Goal: Information Seeking & Learning: Understand process/instructions

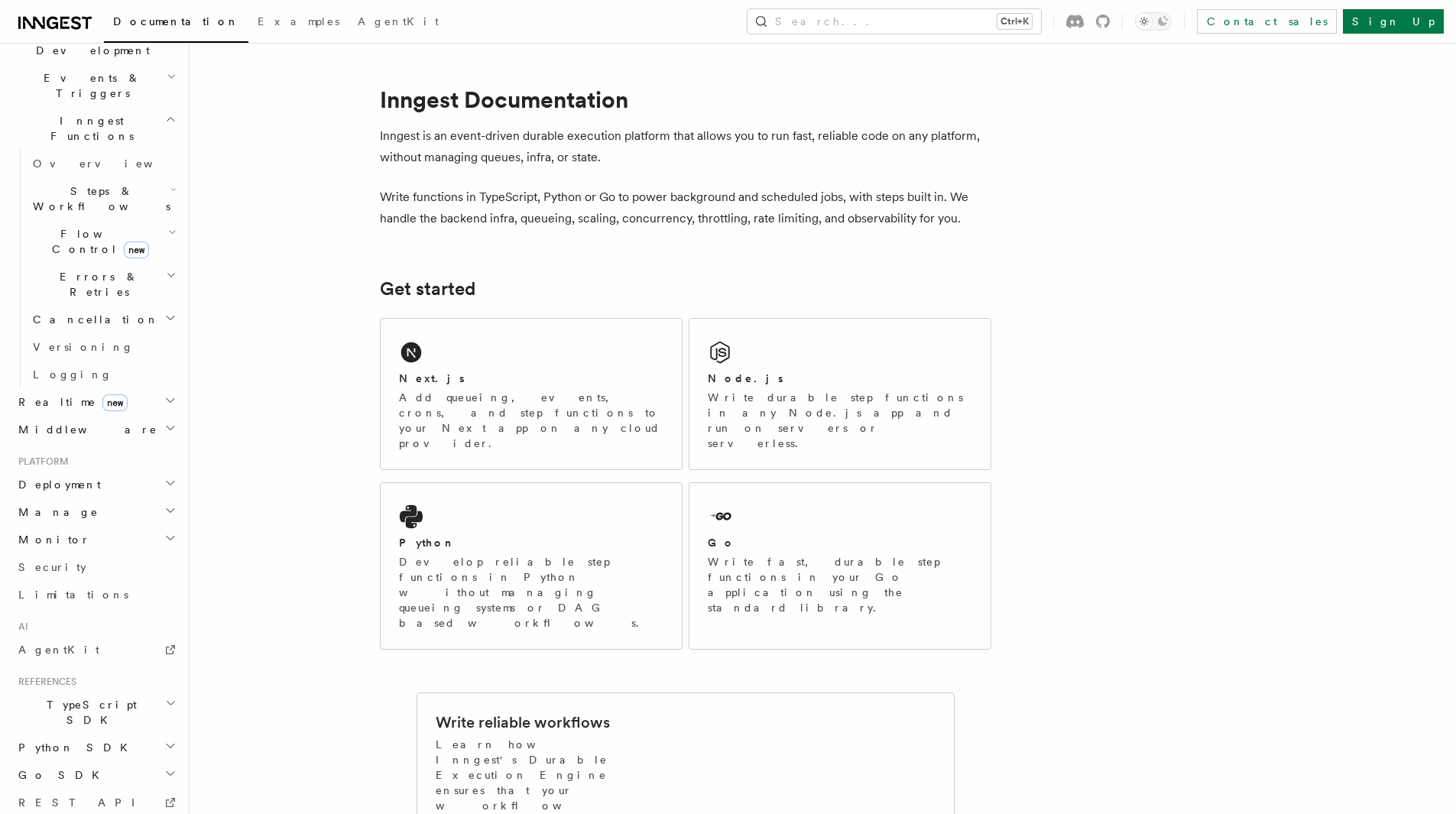
scroll to position [408, 0]
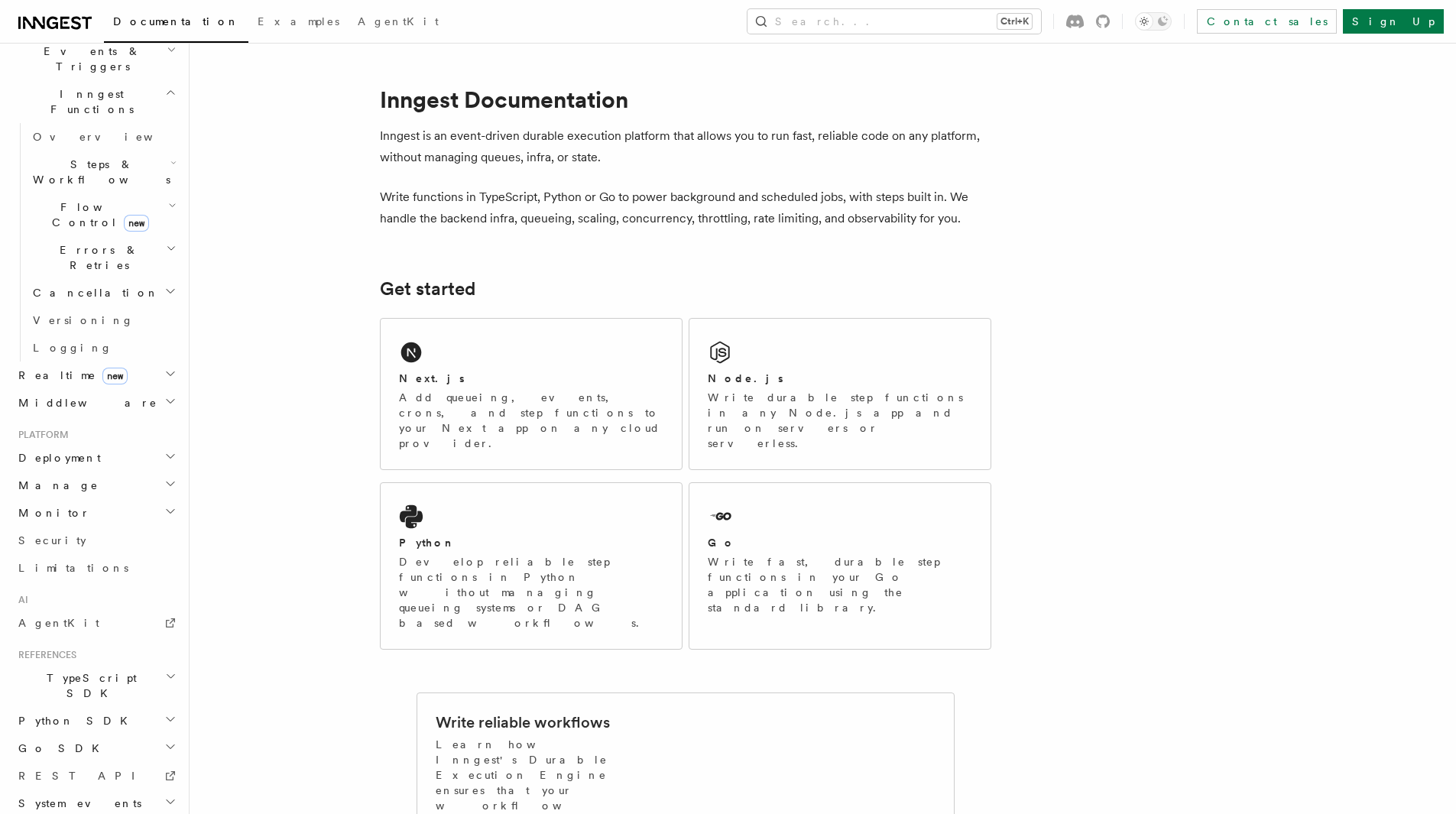
click at [139, 789] on h2 "System events" at bounding box center [96, 802] width 167 height 28
click at [103, 762] on link "REST API" at bounding box center [96, 775] width 167 height 28
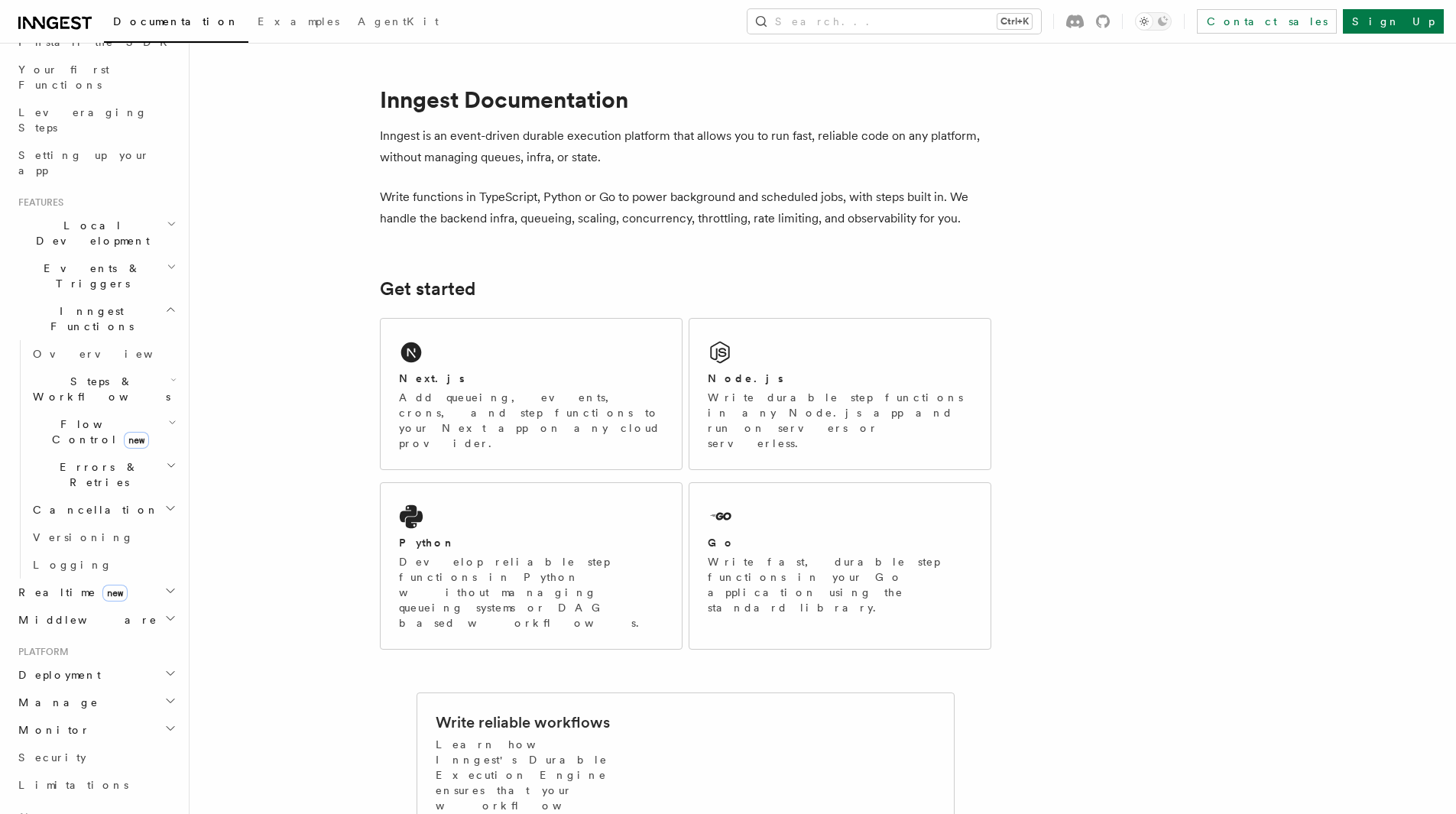
scroll to position [103, 0]
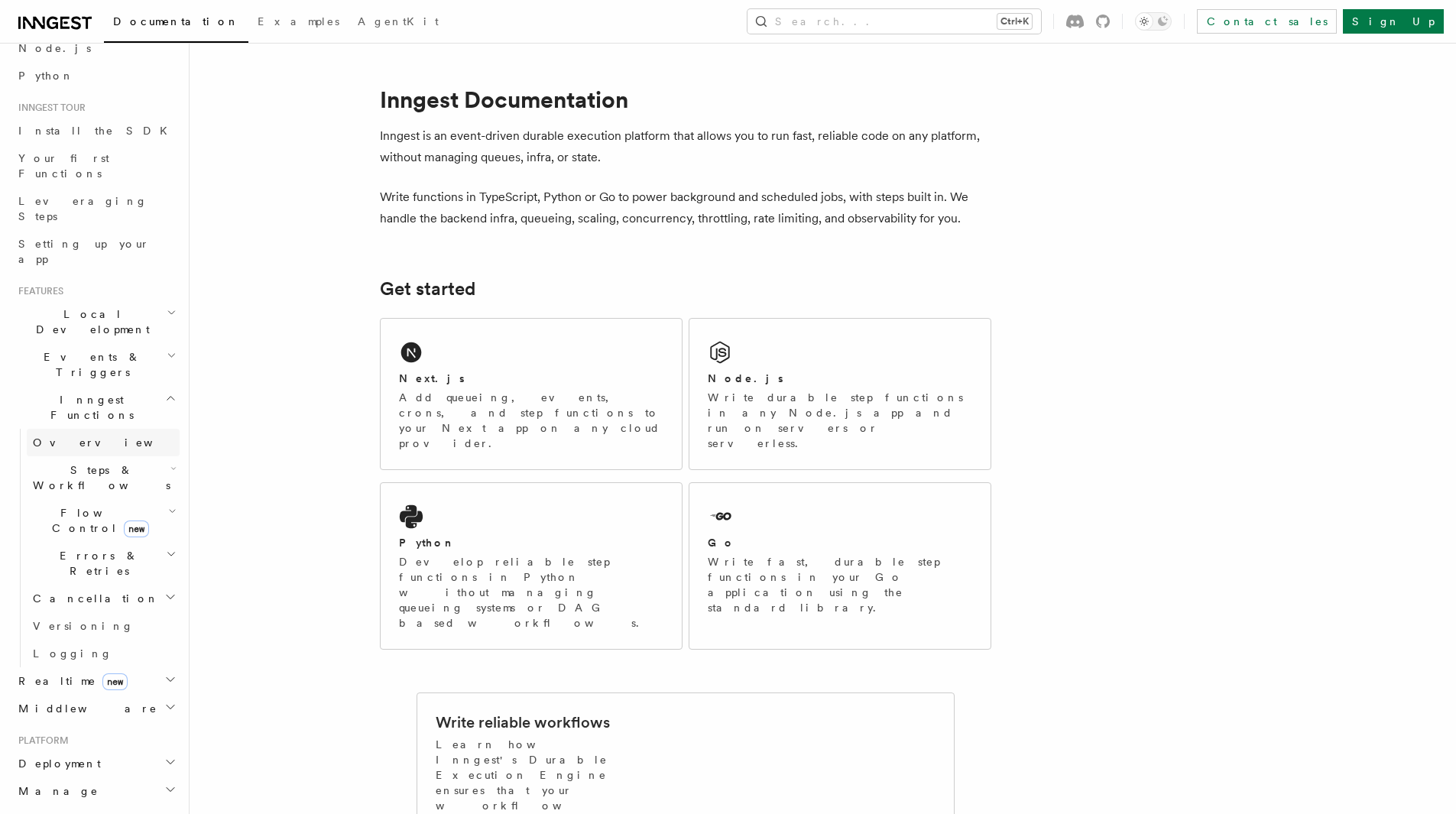
click at [82, 429] on link "Overview" at bounding box center [103, 443] width 153 height 28
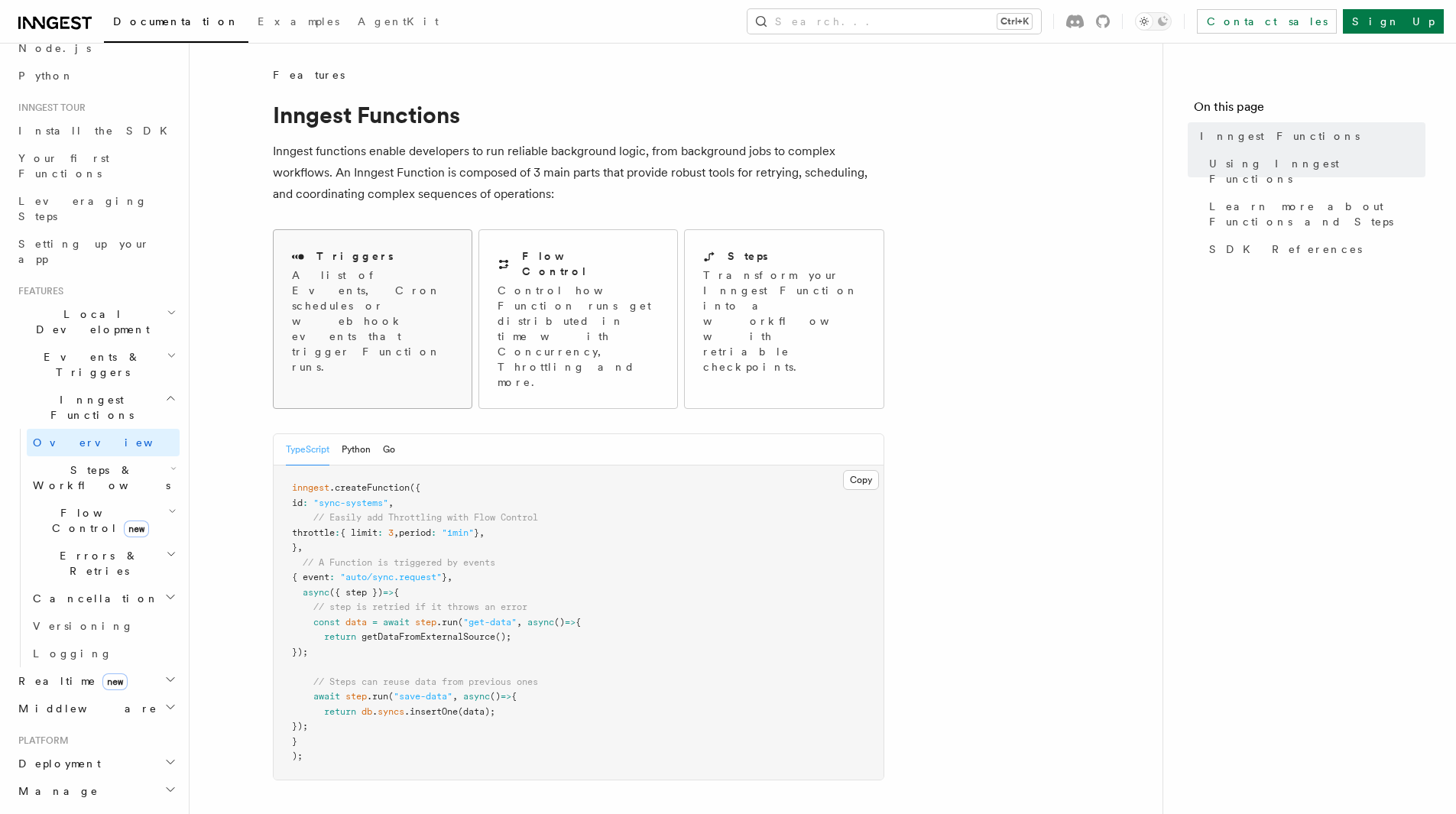
click at [376, 291] on p "A list of Events, Cron schedules or webhook events that trigger Function runs." at bounding box center [372, 320] width 161 height 107
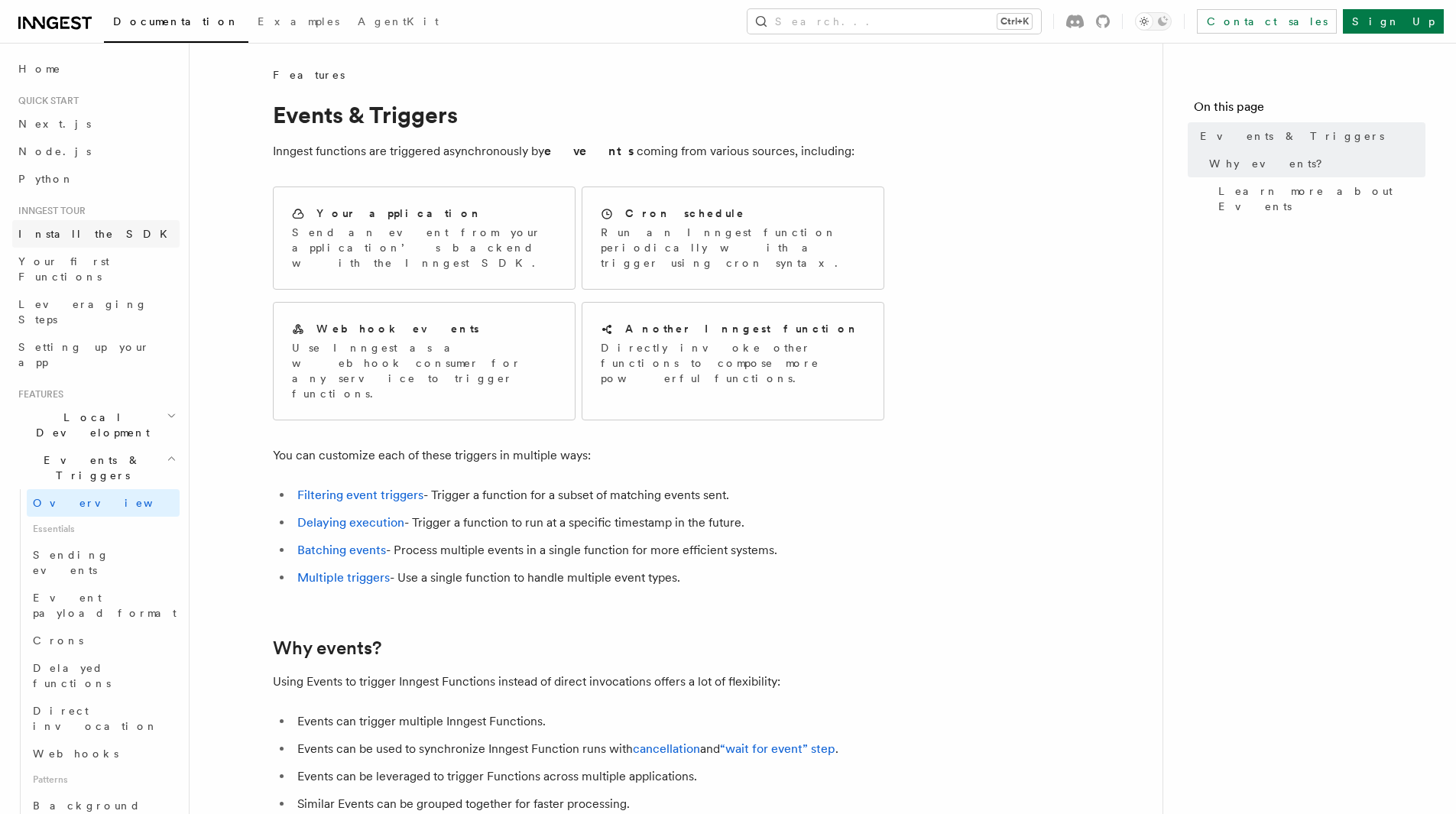
click at [63, 227] on span "Install the SDK" at bounding box center [97, 233] width 158 height 15
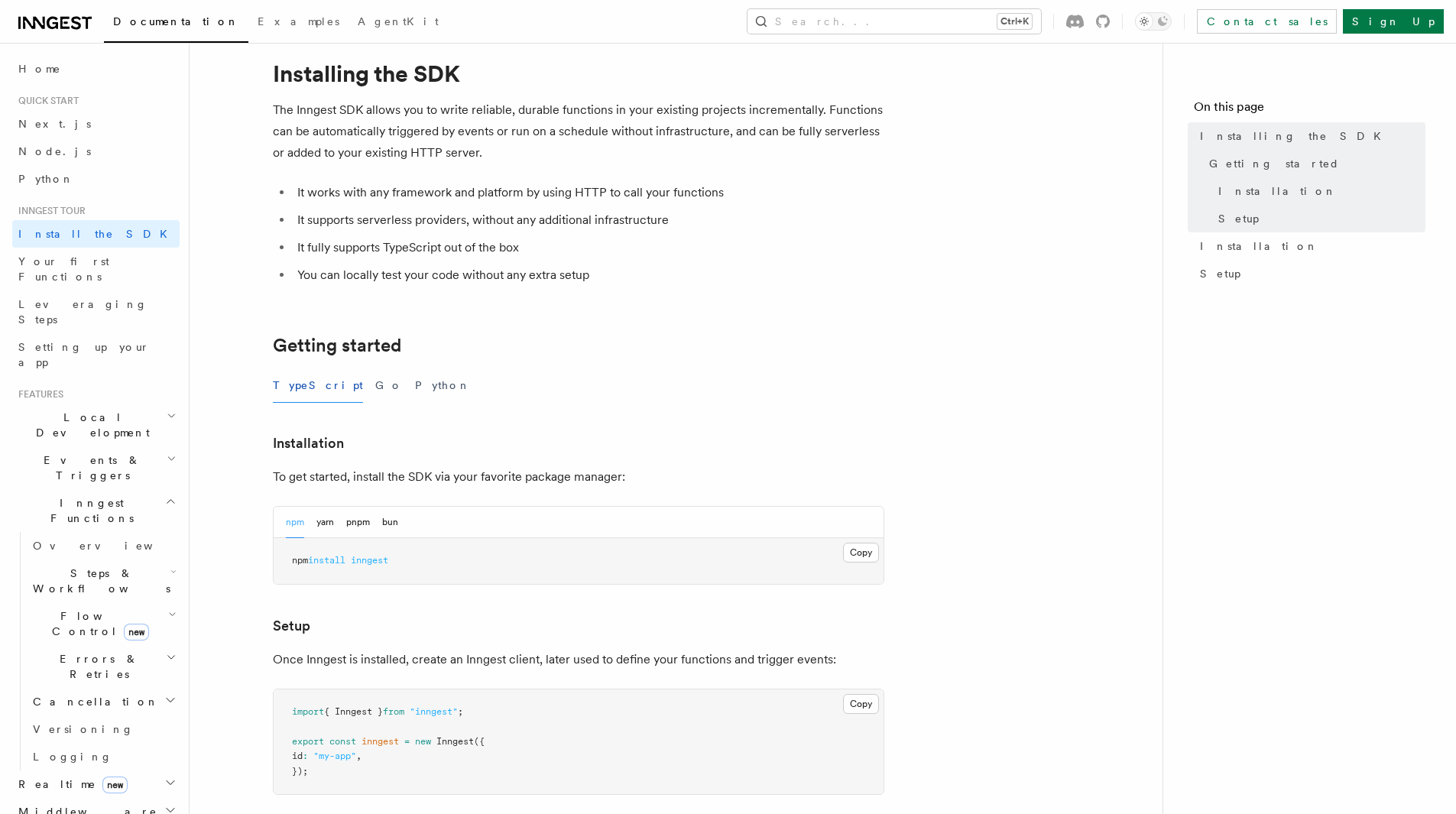
scroll to position [76, 0]
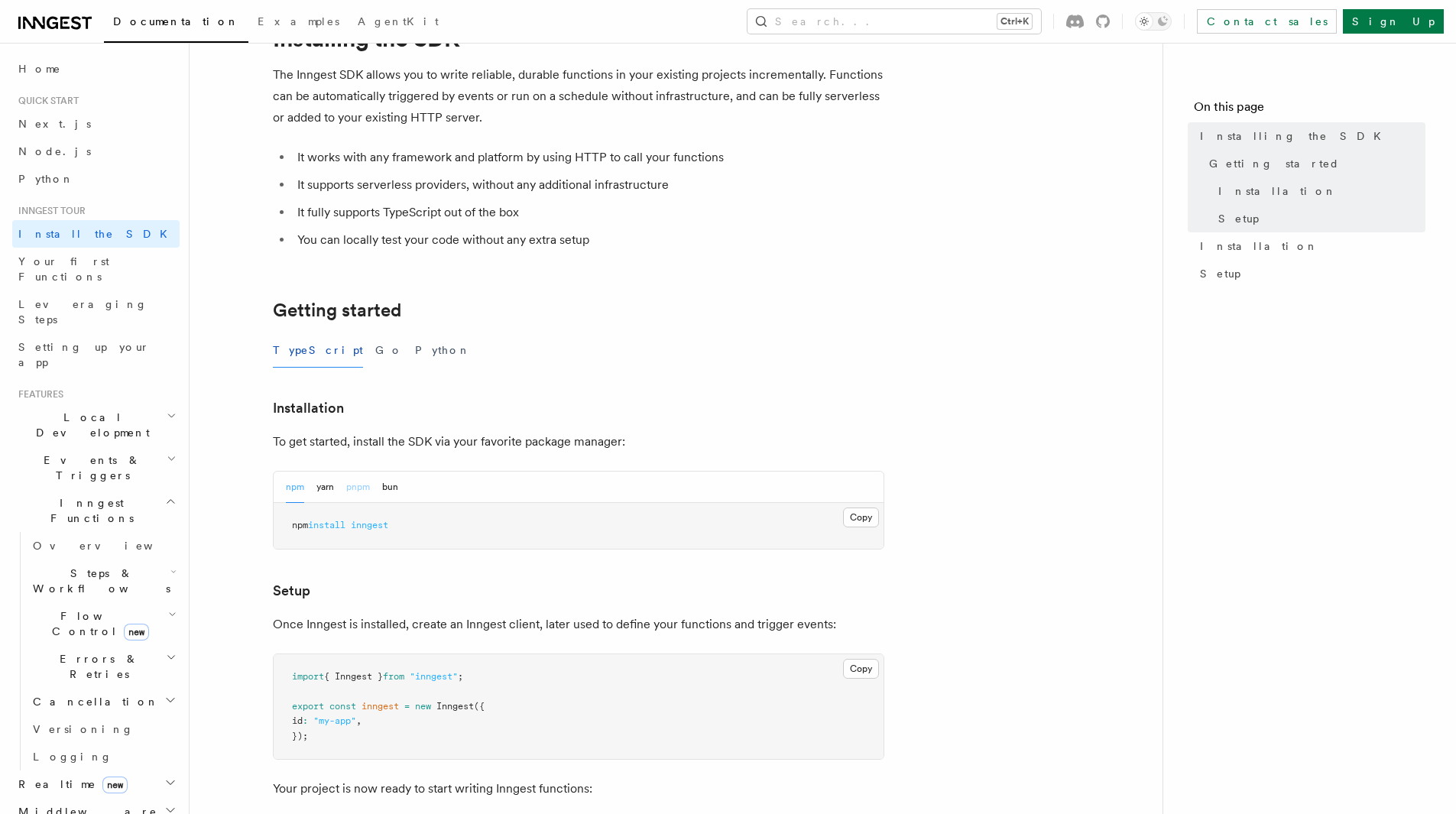
click at [361, 484] on button "pnpm" at bounding box center [358, 487] width 23 height 31
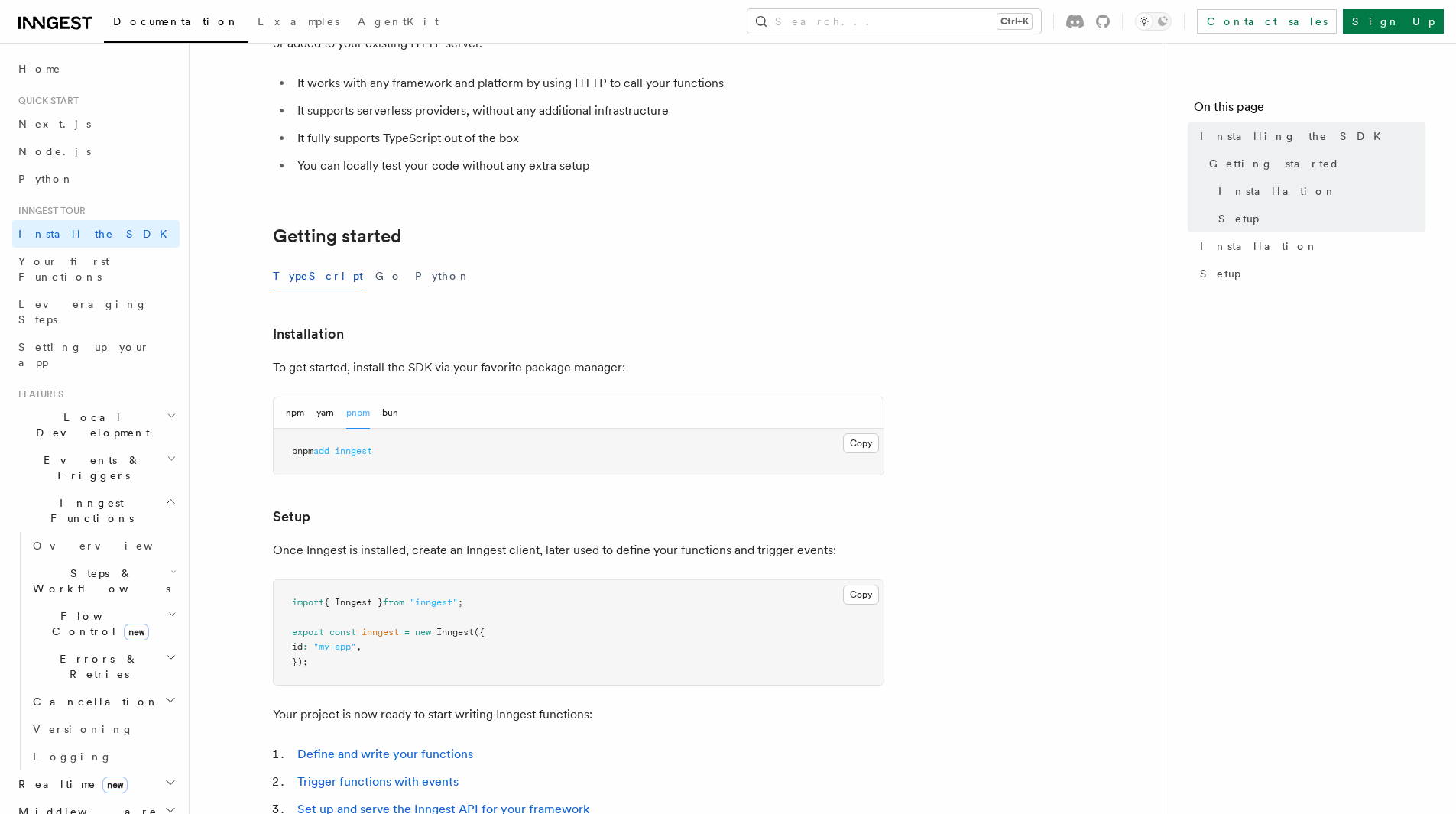
scroll to position [153, 0]
click at [292, 410] on button "npm" at bounding box center [295, 410] width 18 height 31
drag, startPoint x: 407, startPoint y: 449, endPoint x: 287, endPoint y: 449, distance: 120.0
click at [287, 449] on pre "npm install inngest" at bounding box center [579, 449] width 610 height 46
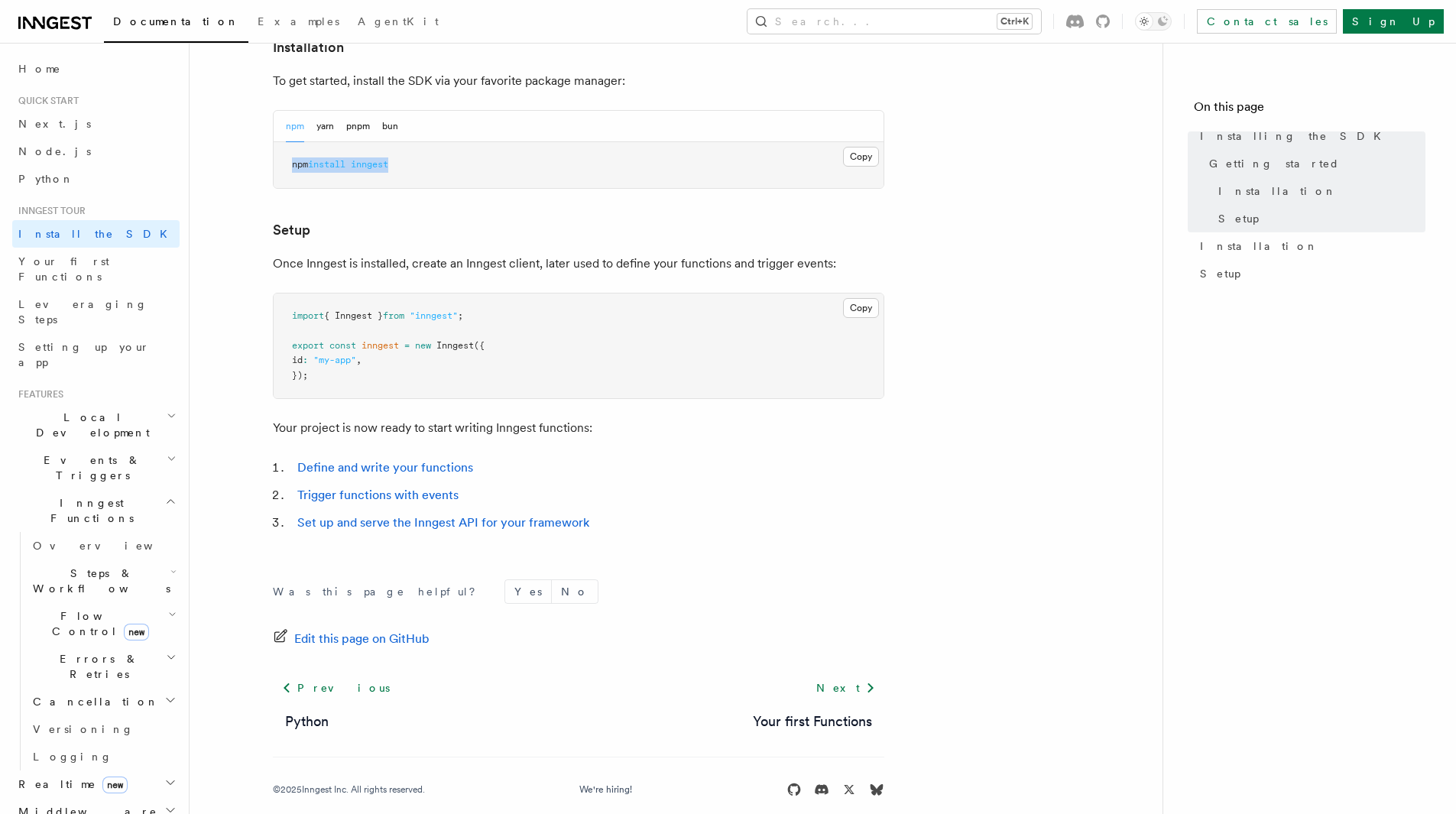
scroll to position [457, 0]
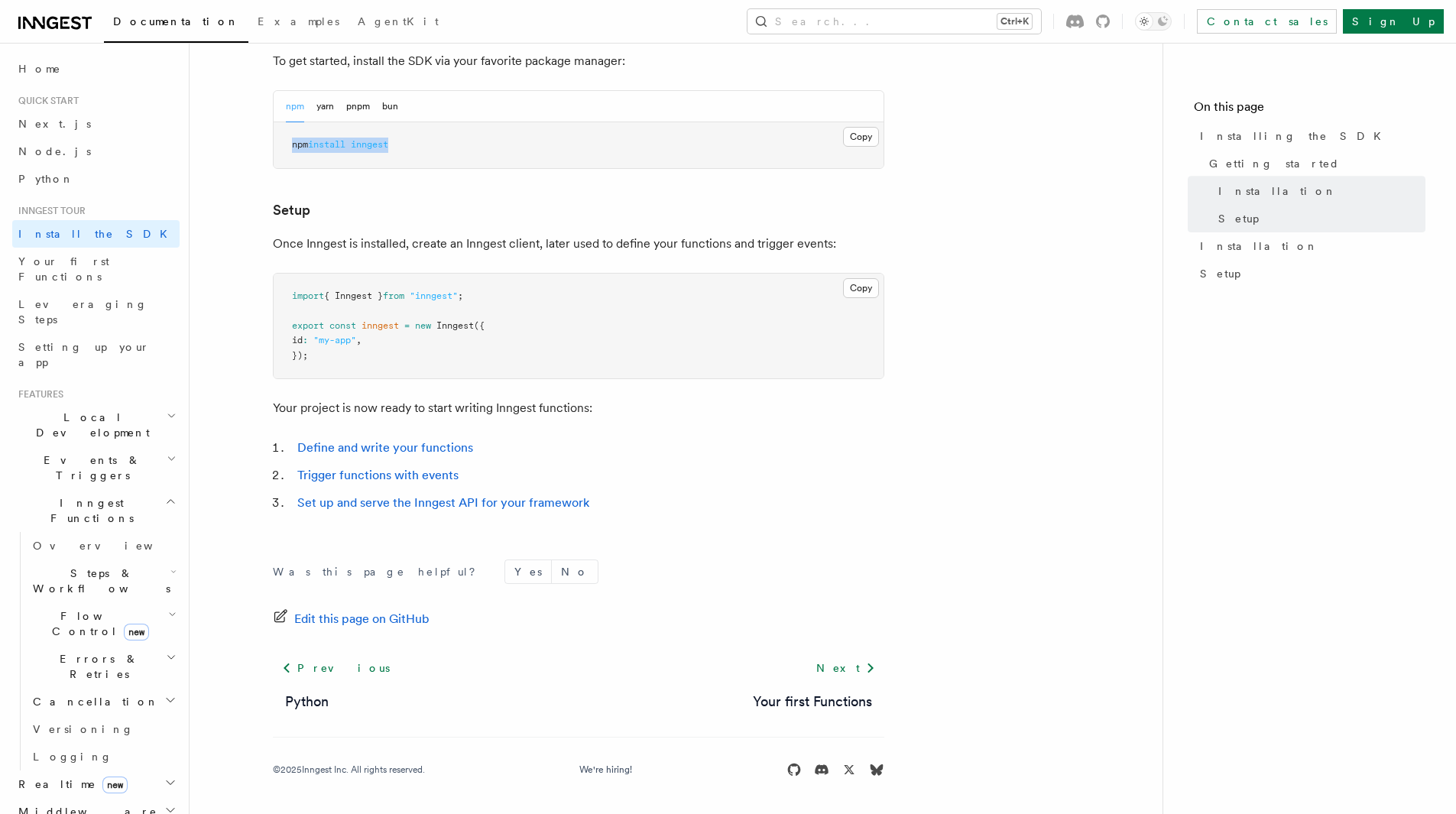
copy span "npm install inngest"
click at [87, 265] on span "Your first Functions" at bounding box center [63, 269] width 91 height 28
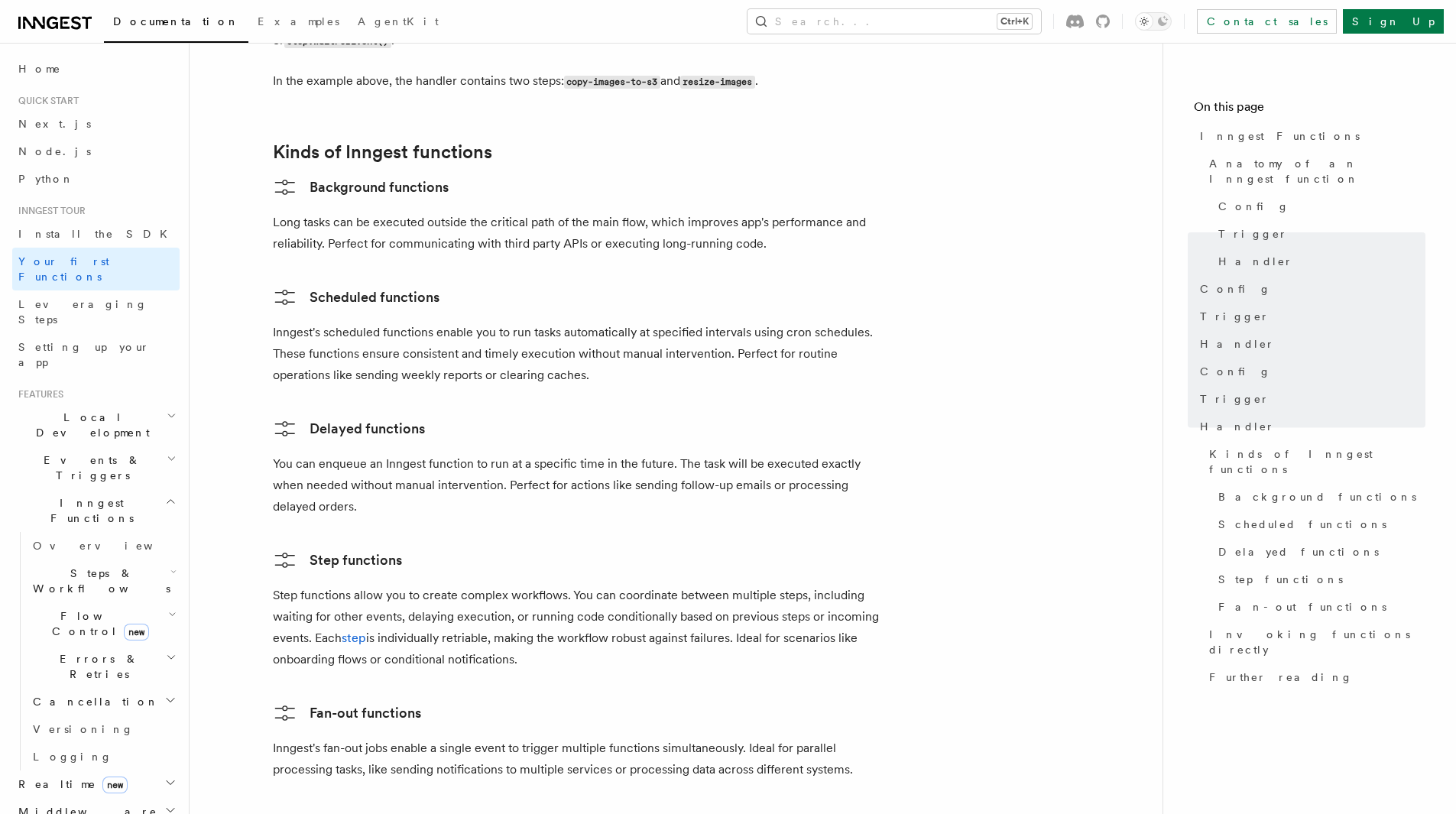
scroll to position [2598, 0]
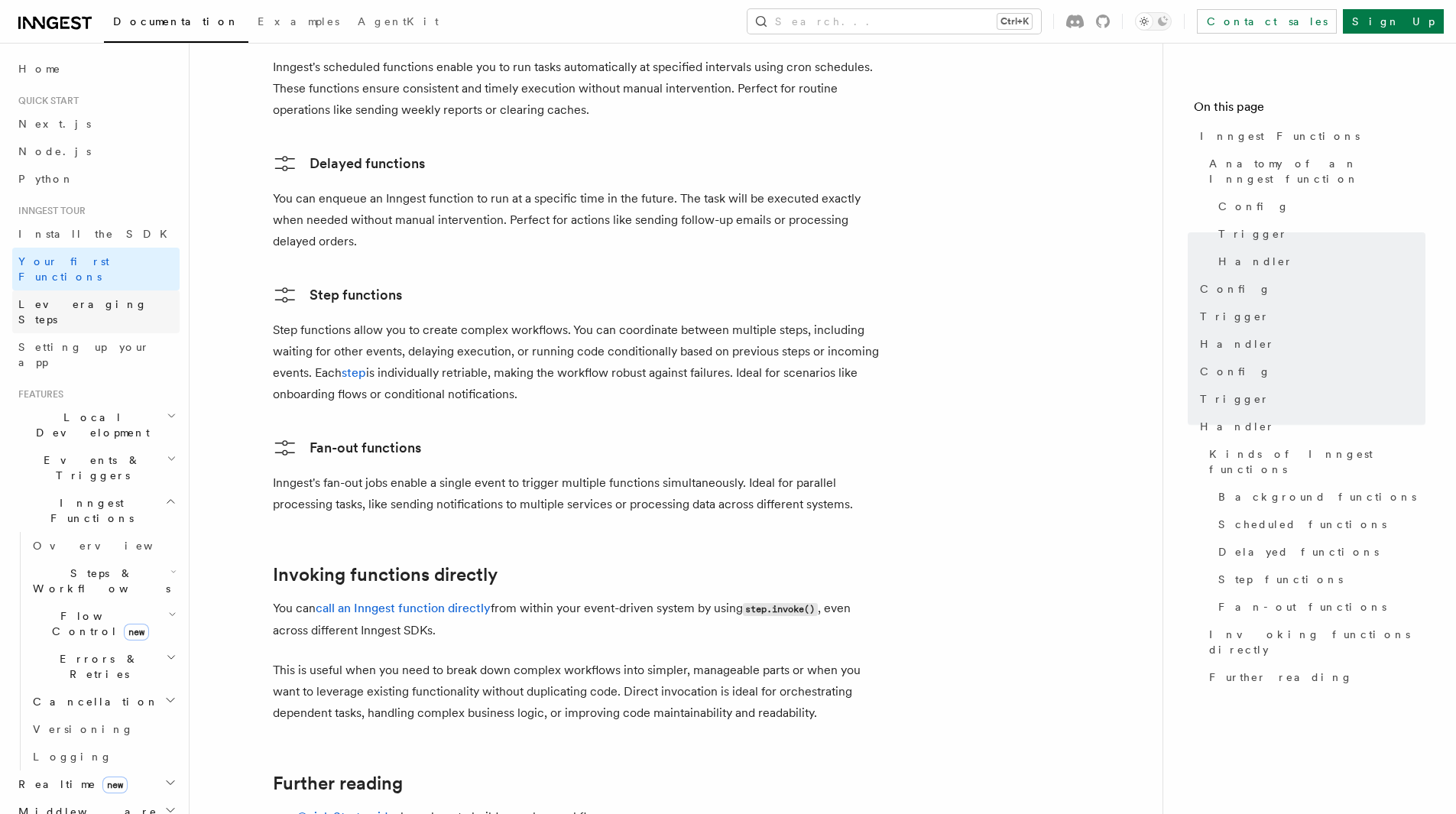
click at [87, 298] on span "Leveraging Steps" at bounding box center [83, 311] width 130 height 28
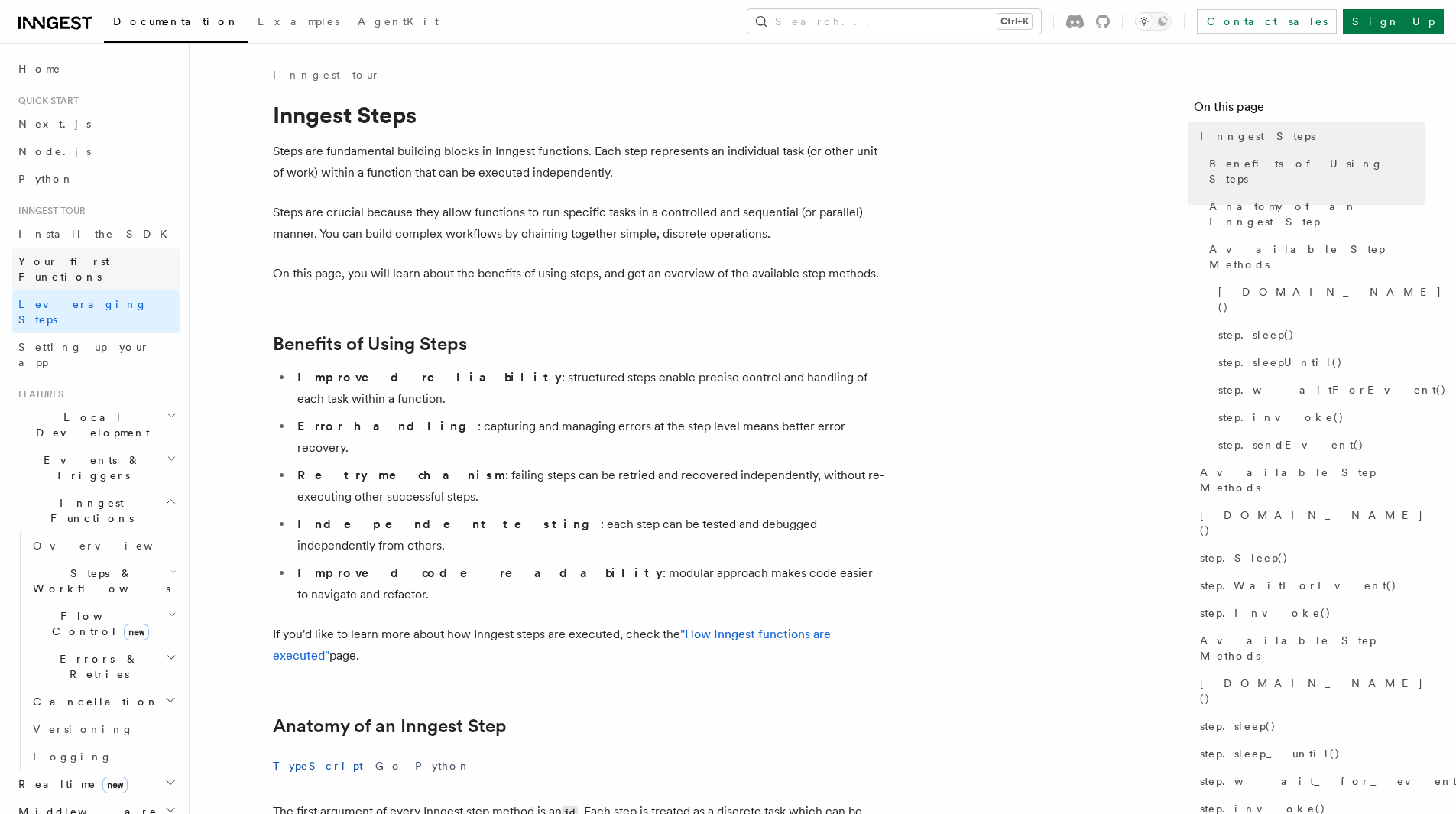
click at [96, 250] on link "Your first Functions" at bounding box center [96, 269] width 167 height 43
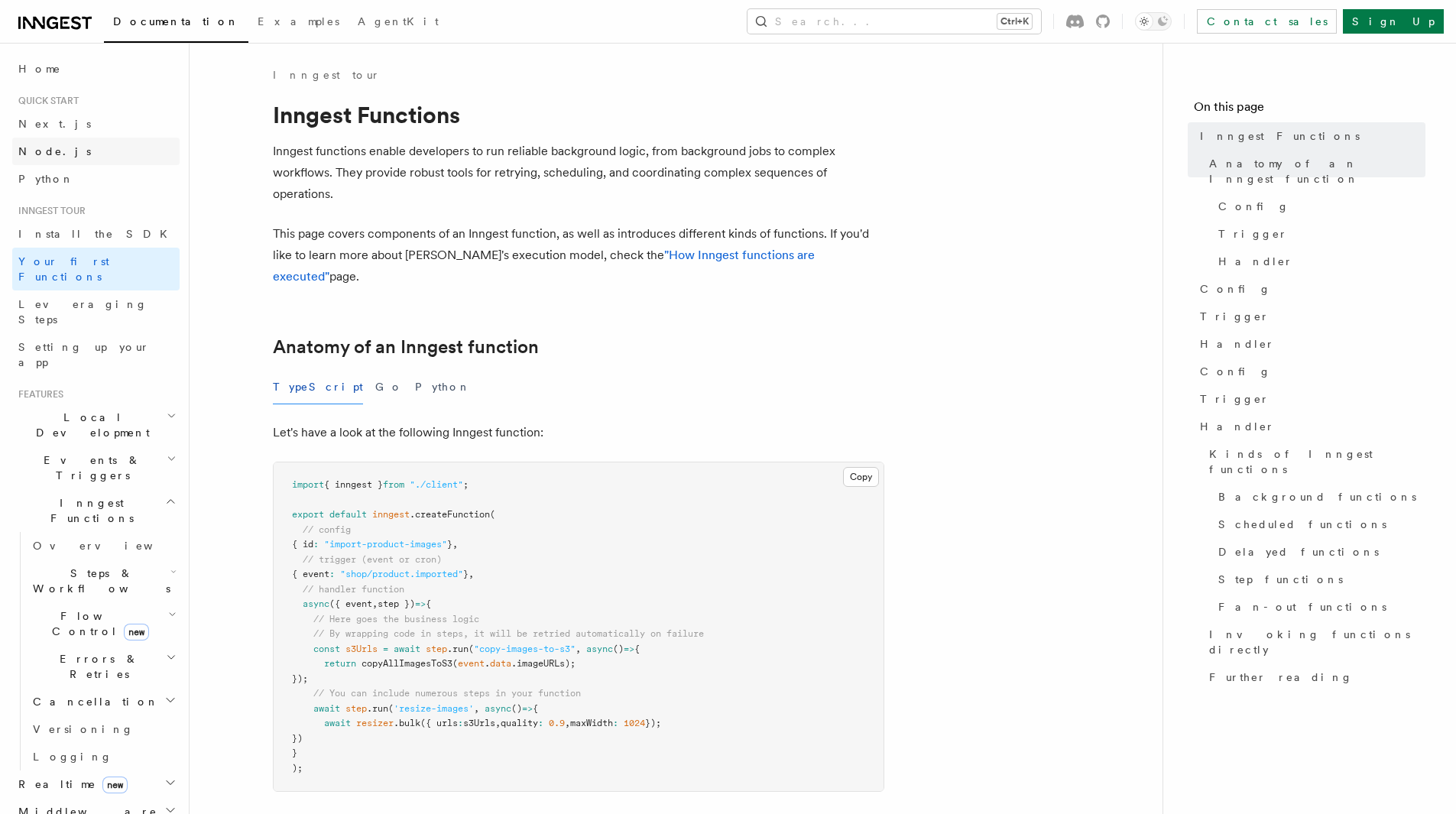
click at [73, 157] on link "Node.js" at bounding box center [96, 151] width 167 height 28
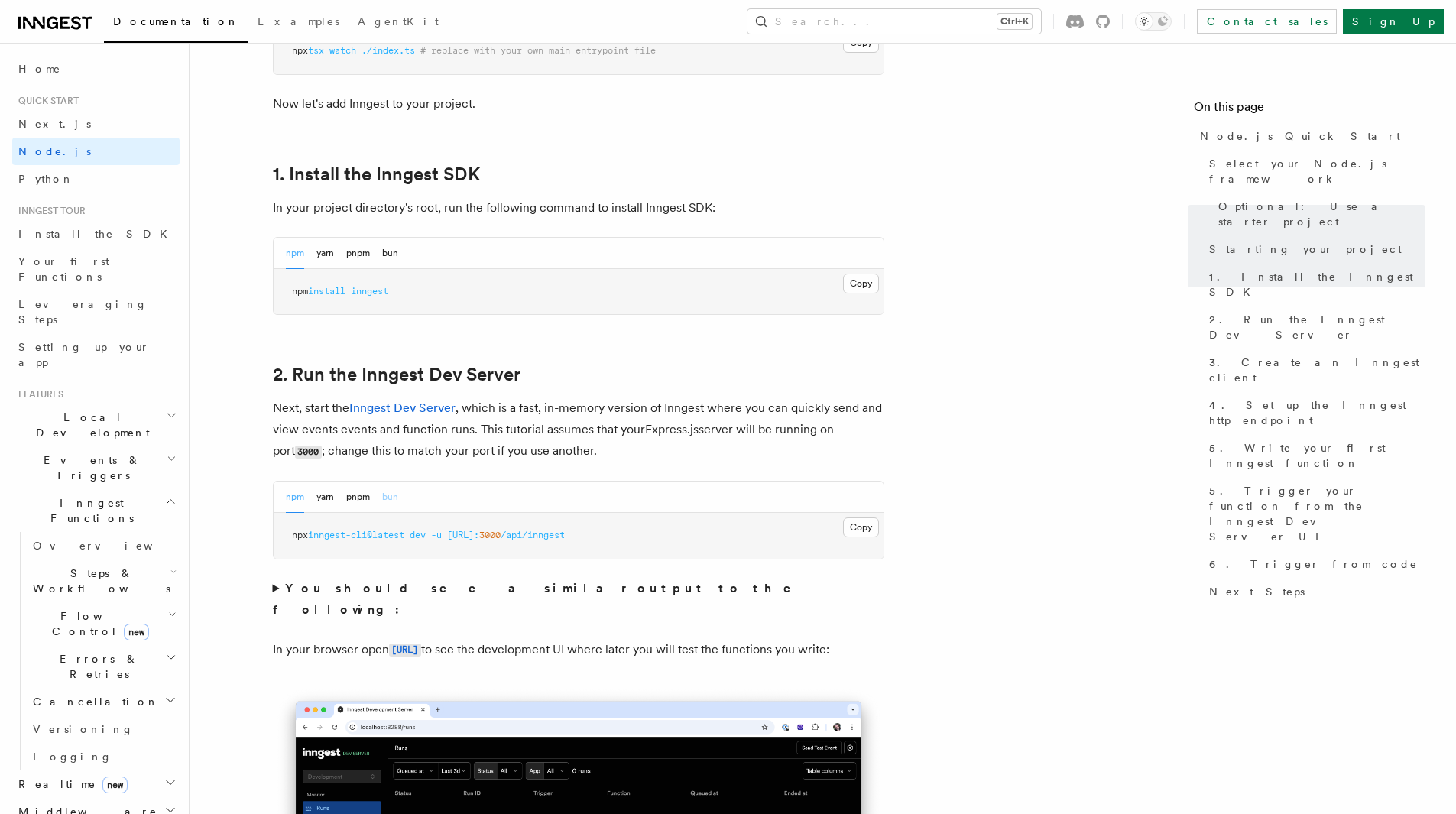
scroll to position [917, 0]
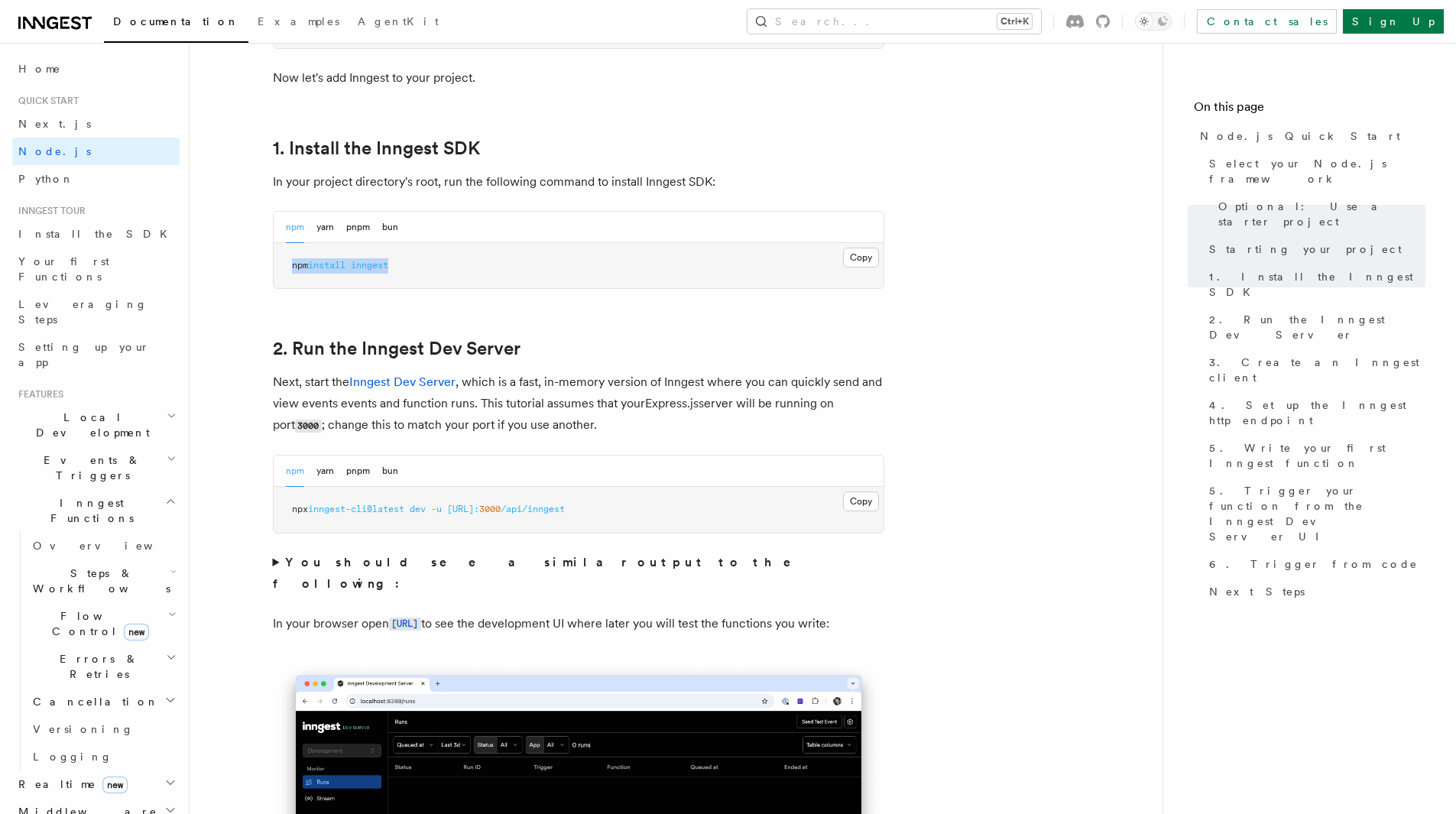
drag, startPoint x: 401, startPoint y: 264, endPoint x: 283, endPoint y: 256, distance: 118.3
click at [283, 256] on pre "npm install inngest" at bounding box center [579, 265] width 610 height 46
copy span "npm install inngest"
click at [854, 502] on button "Copy Copied" at bounding box center [861, 501] width 36 height 20
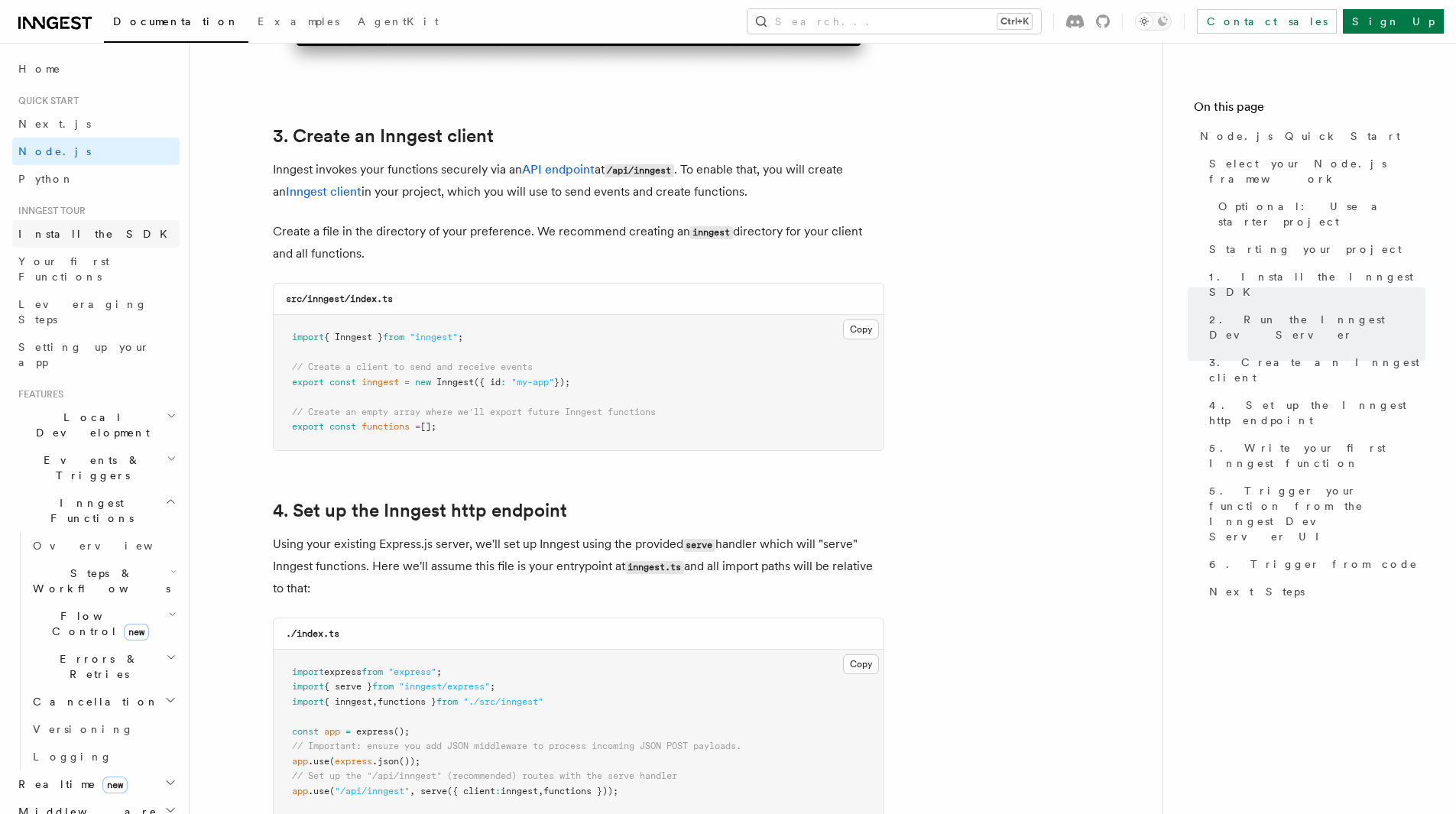
scroll to position [1834, 0]
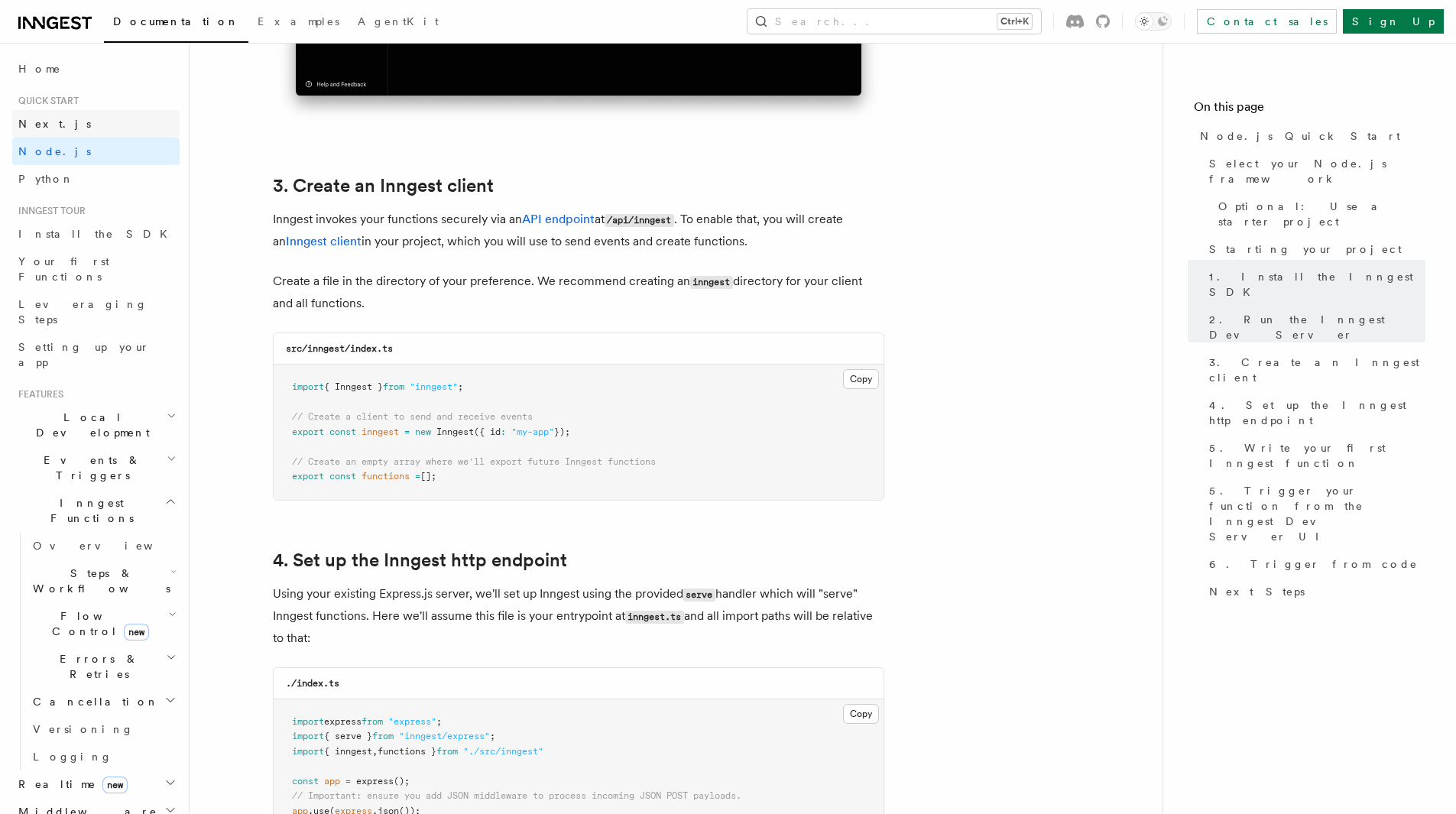
click at [81, 123] on link "Next.js" at bounding box center [96, 123] width 167 height 28
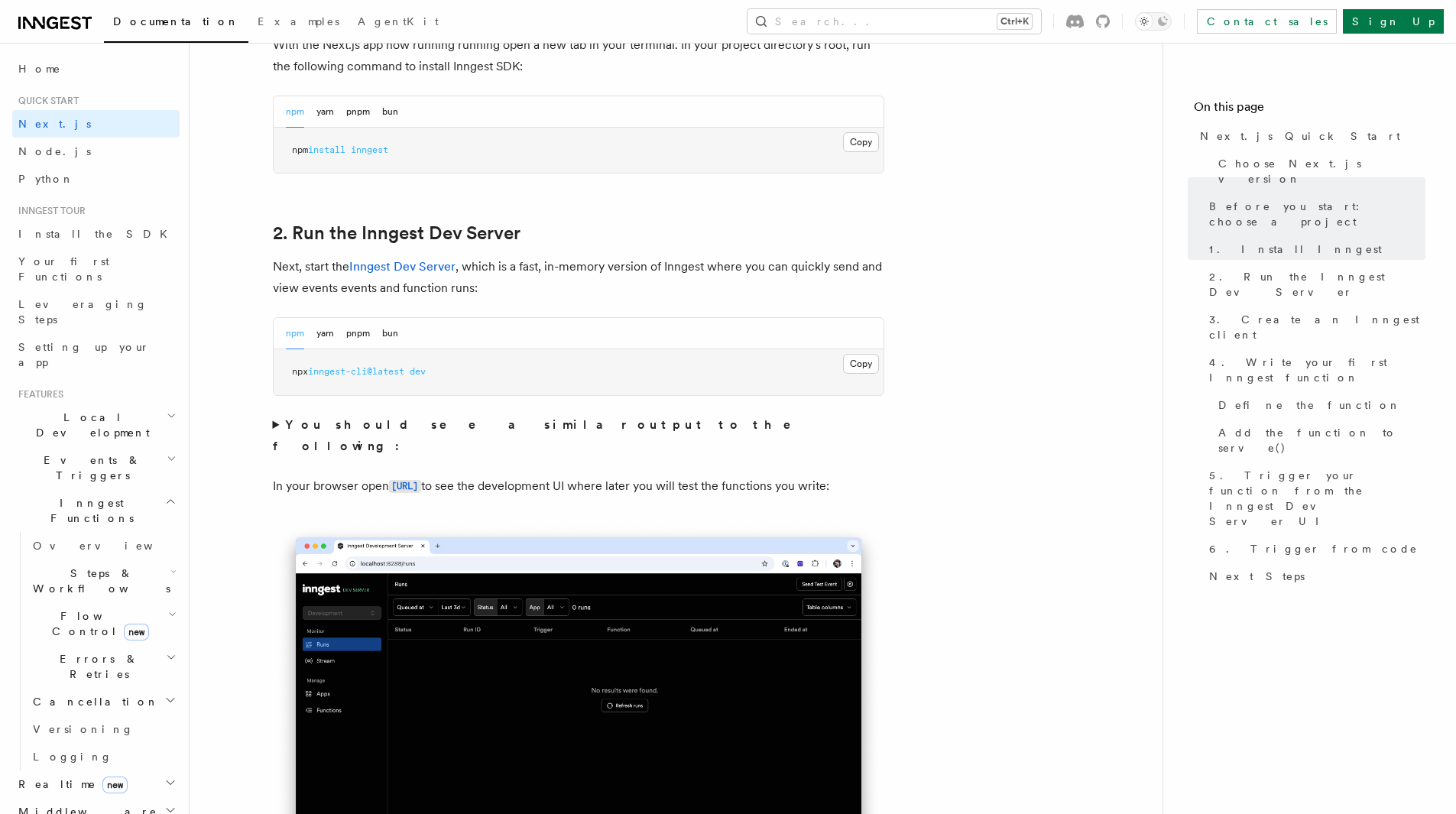
scroll to position [917, 0]
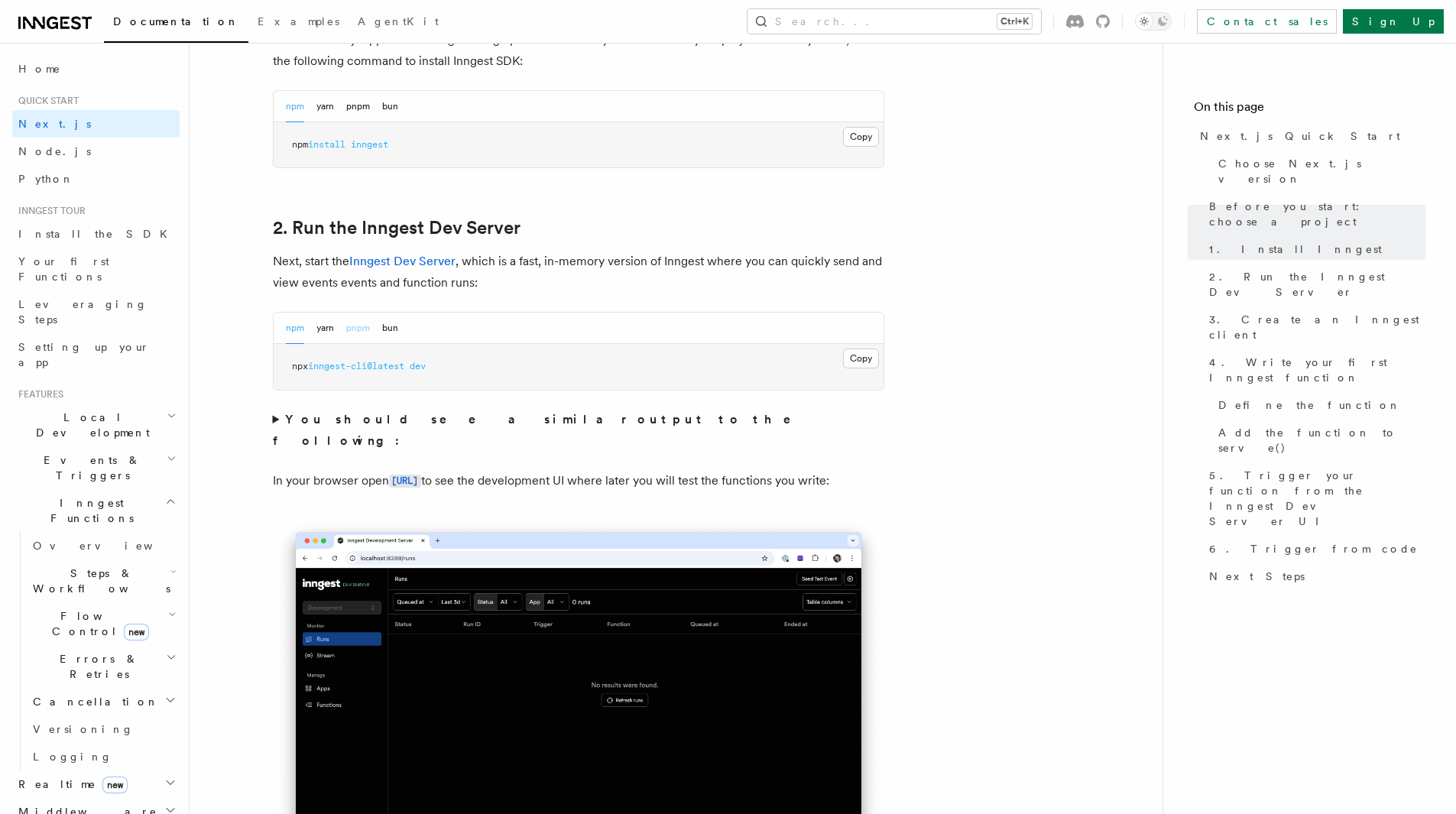
click at [364, 327] on button "pnpm" at bounding box center [358, 327] width 23 height 31
click at [283, 328] on div "npm yarn pnpm bun" at bounding box center [579, 327] width 610 height 31
click at [302, 330] on button "npm" at bounding box center [295, 327] width 18 height 31
drag, startPoint x: 434, startPoint y: 365, endPoint x: 274, endPoint y: 357, distance: 160.2
click at [274, 357] on pre "npx inngest-cli@latest dev" at bounding box center [579, 366] width 610 height 46
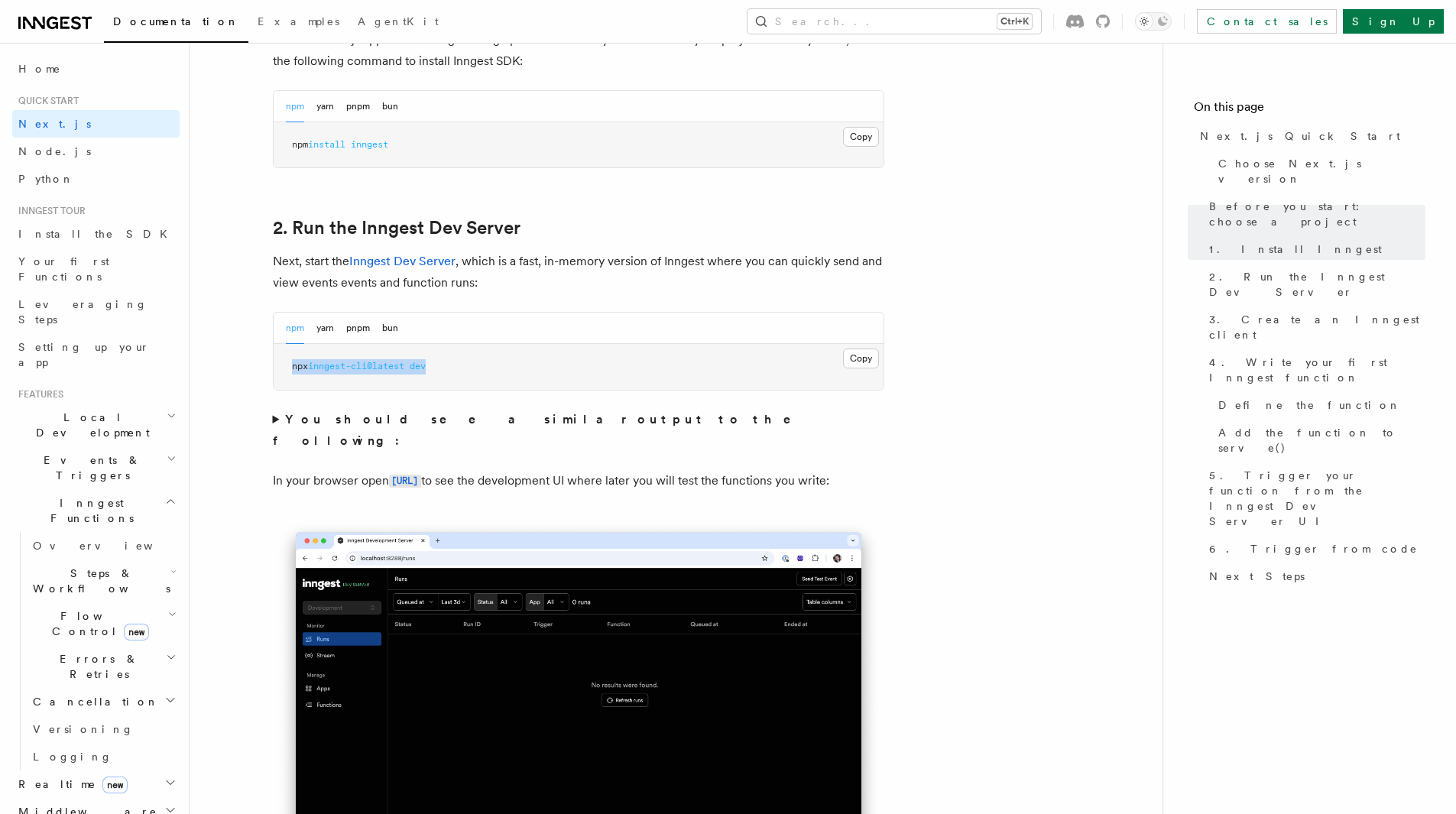
copy span "npx inngest-cli@latest dev"
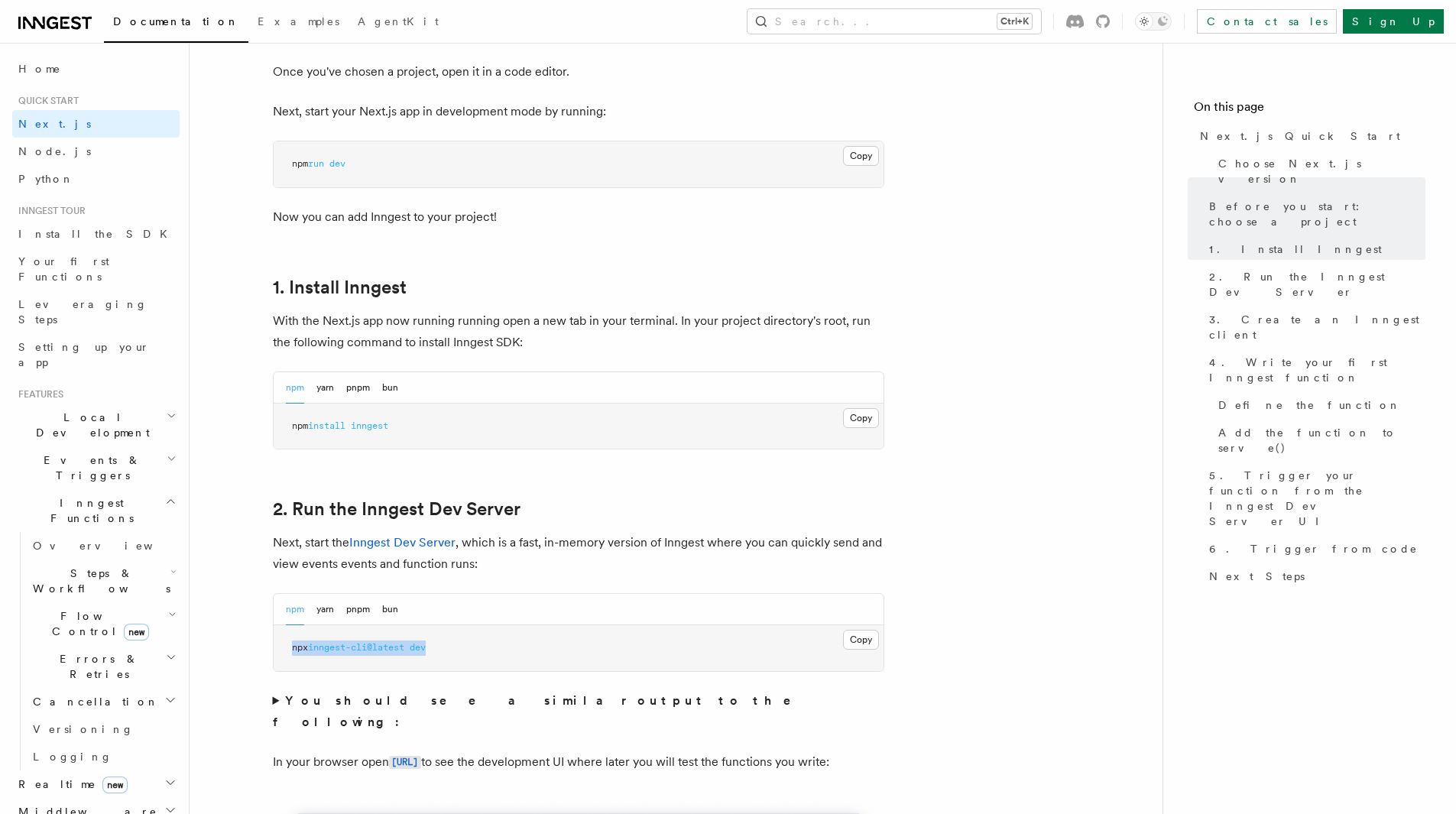
scroll to position [612, 0]
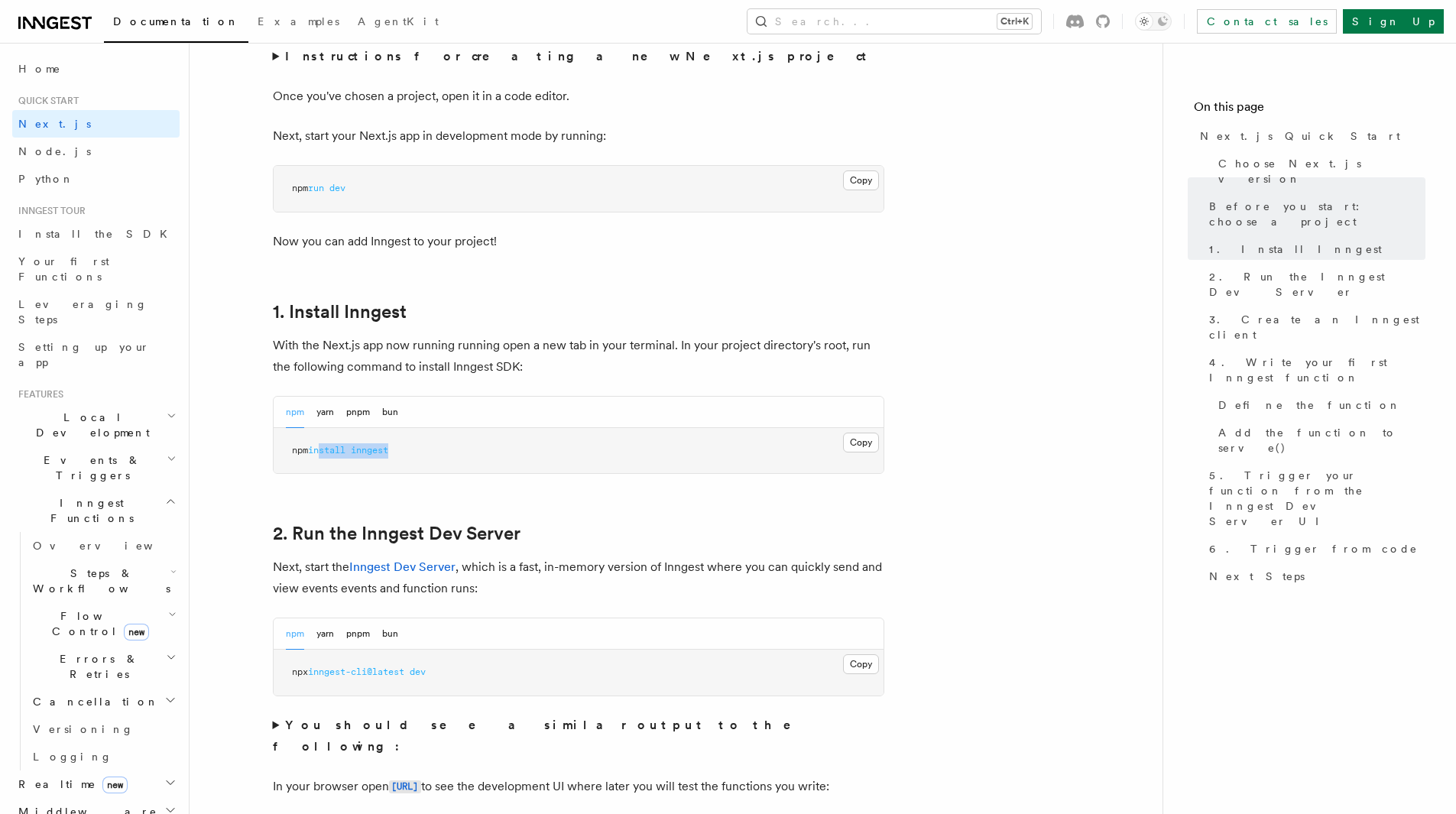
drag, startPoint x: 402, startPoint y: 450, endPoint x: 325, endPoint y: 449, distance: 77.0
click at [325, 449] on pre "npm install inngest" at bounding box center [579, 451] width 610 height 46
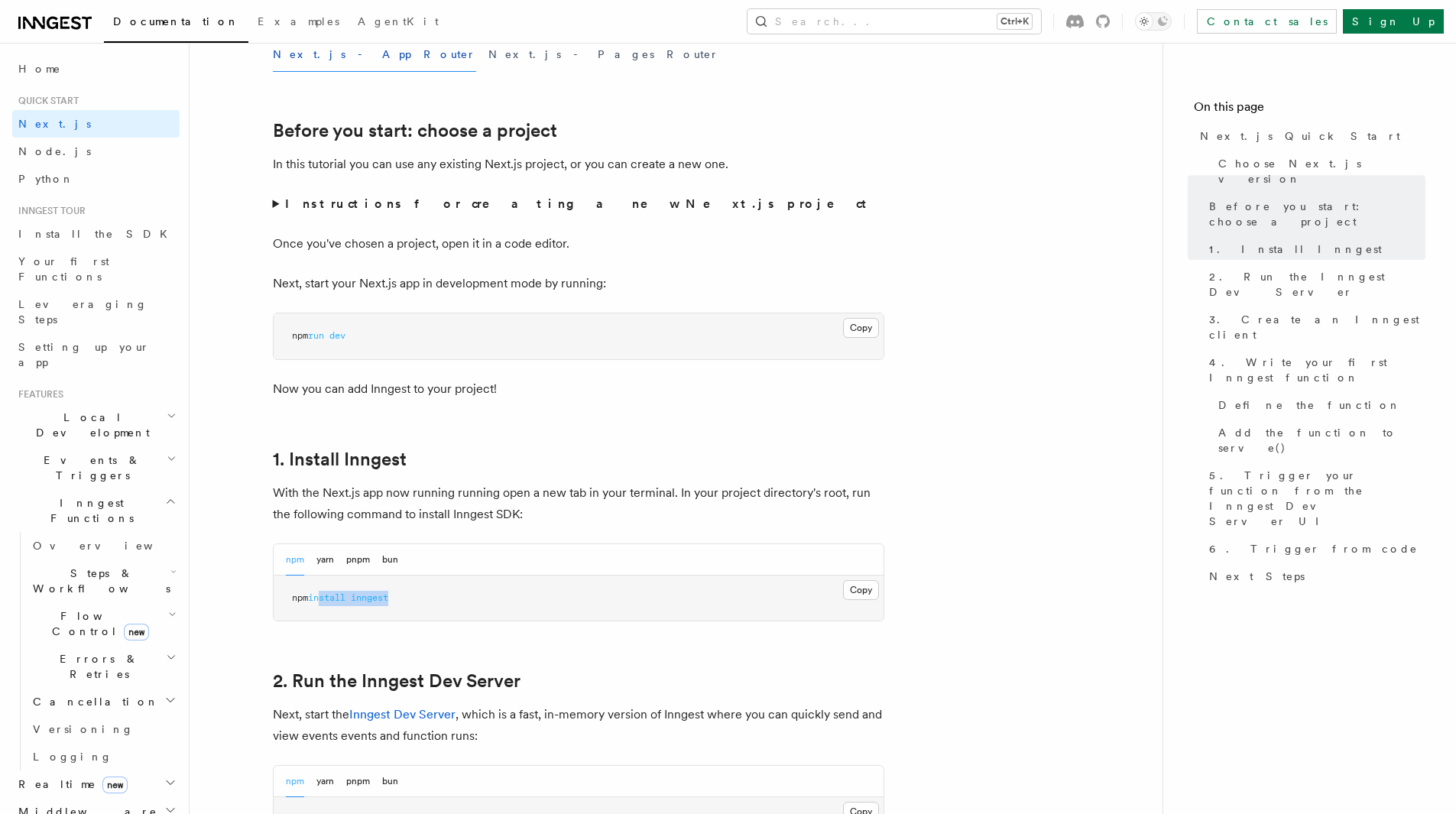
scroll to position [459, 0]
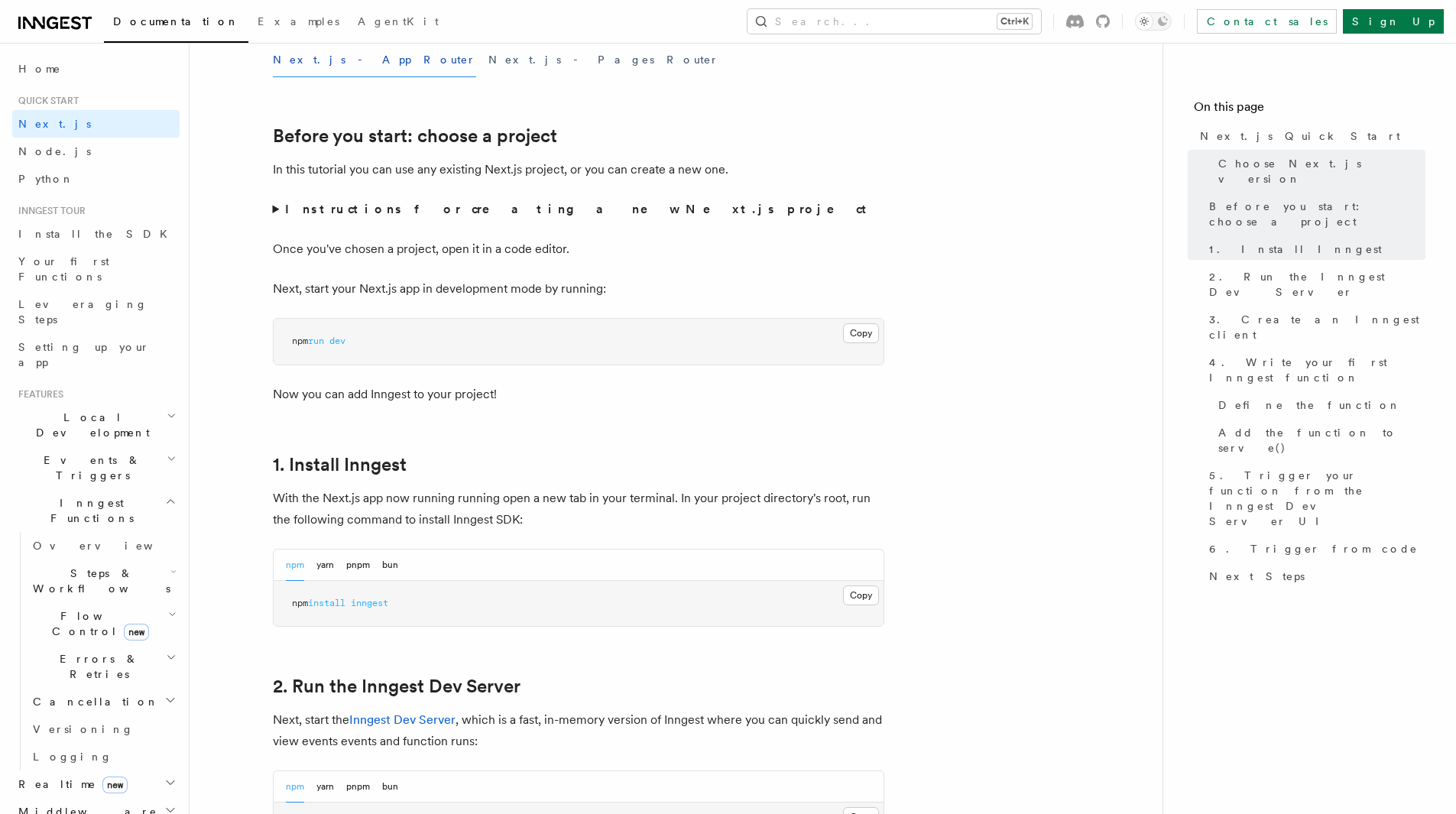
click at [368, 355] on pre "npm run dev" at bounding box center [579, 341] width 610 height 46
drag, startPoint x: 378, startPoint y: 341, endPoint x: 287, endPoint y: 339, distance: 91.0
click at [287, 339] on pre "npm run dev" at bounding box center [579, 341] width 610 height 46
copy span "npm run dev"
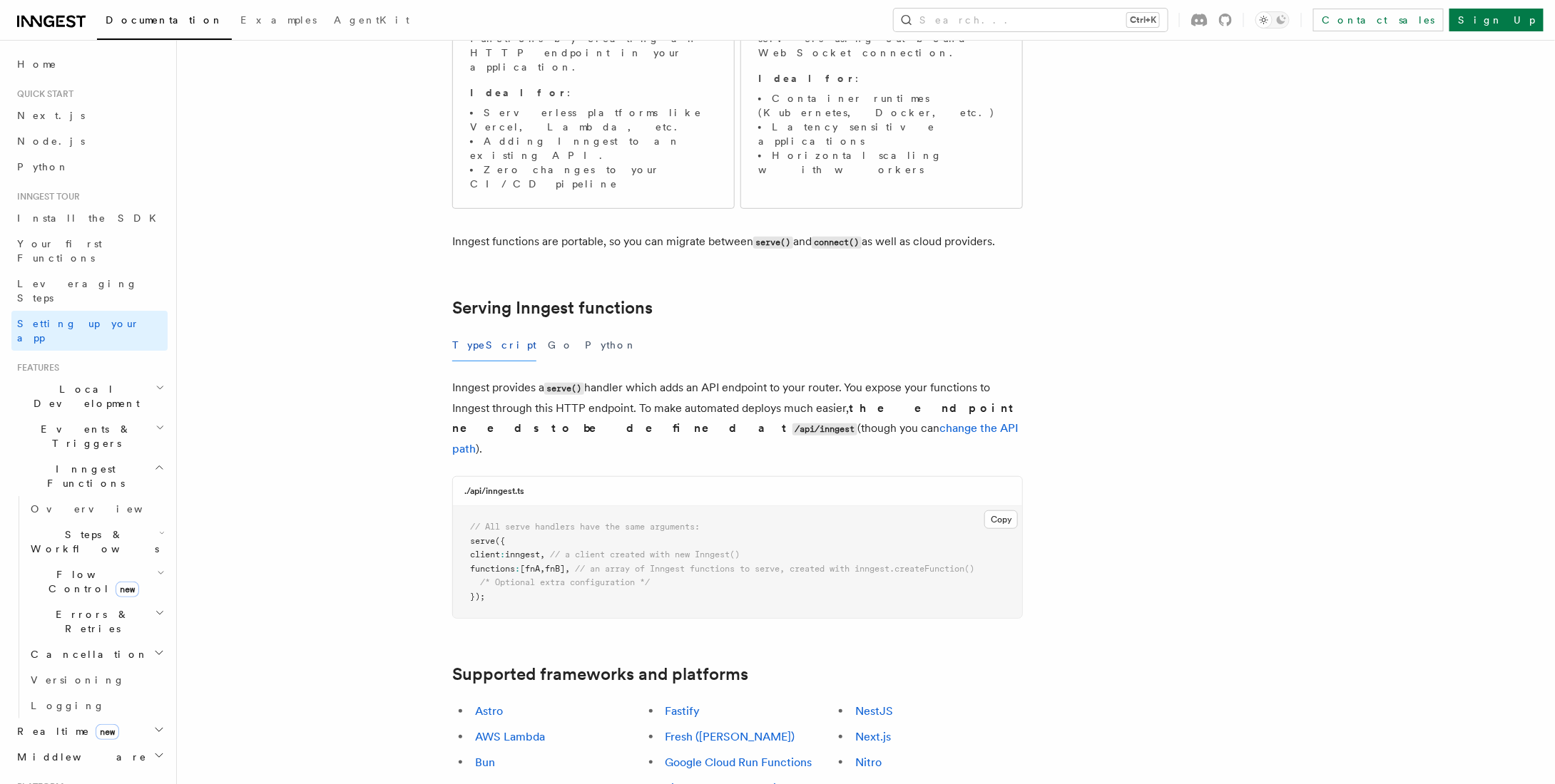
scroll to position [143, 0]
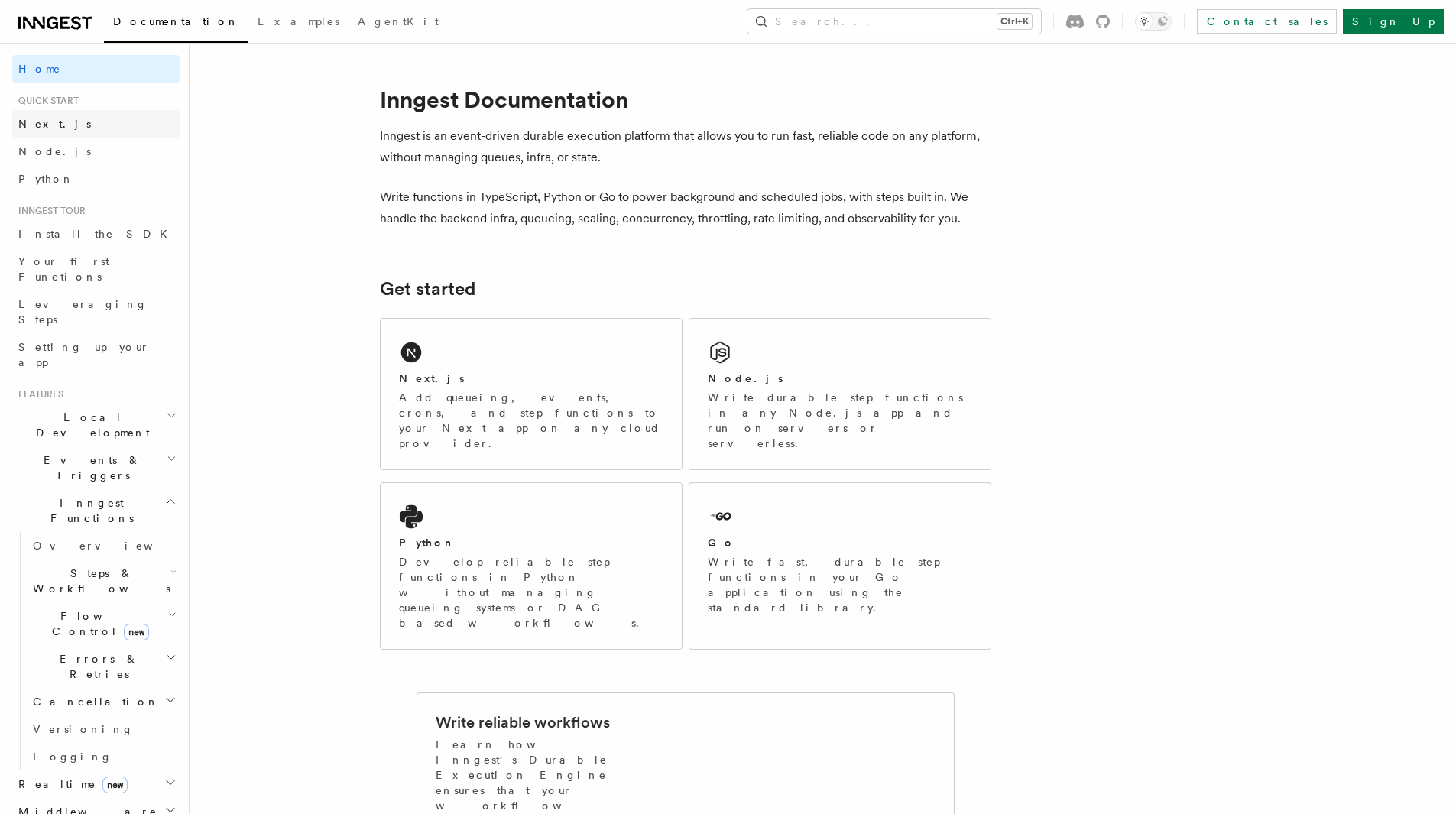
click at [72, 131] on link "Next.js" at bounding box center [96, 123] width 167 height 28
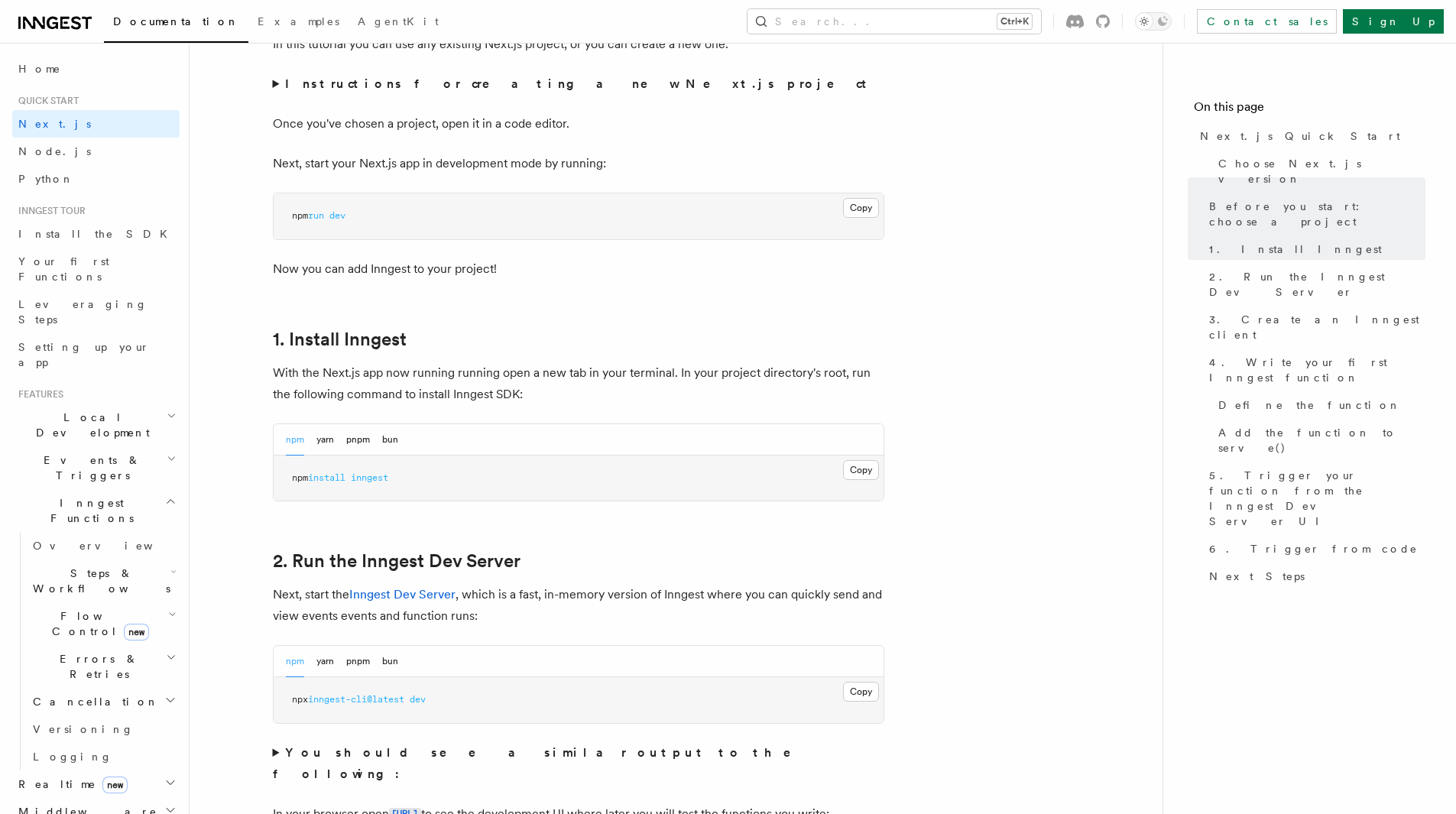
scroll to position [612, 0]
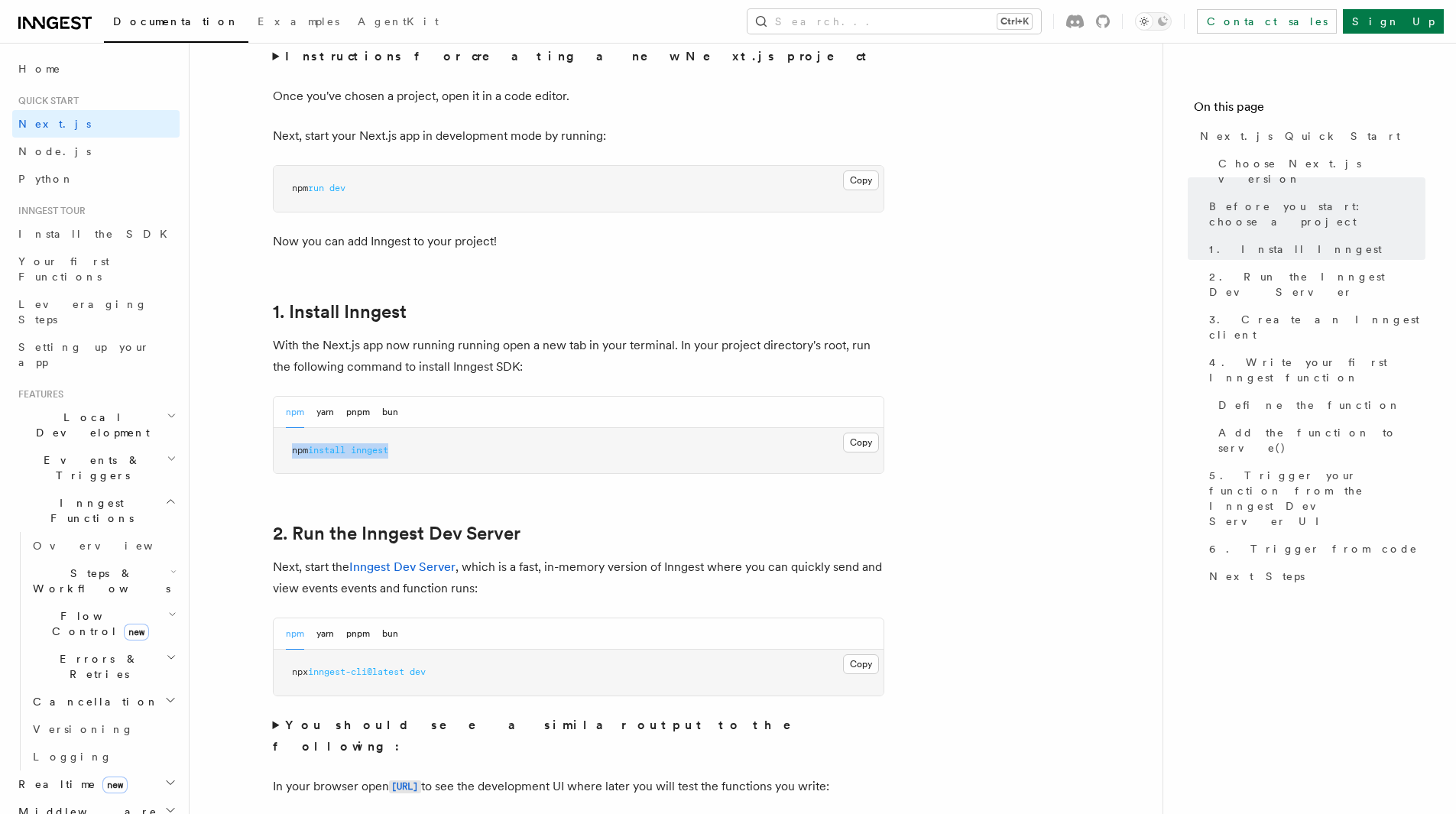
drag, startPoint x: 413, startPoint y: 454, endPoint x: 284, endPoint y: 452, distance: 129.0
click at [284, 452] on pre "npm install inngest" at bounding box center [579, 451] width 610 height 46
copy span "npm install inngest"
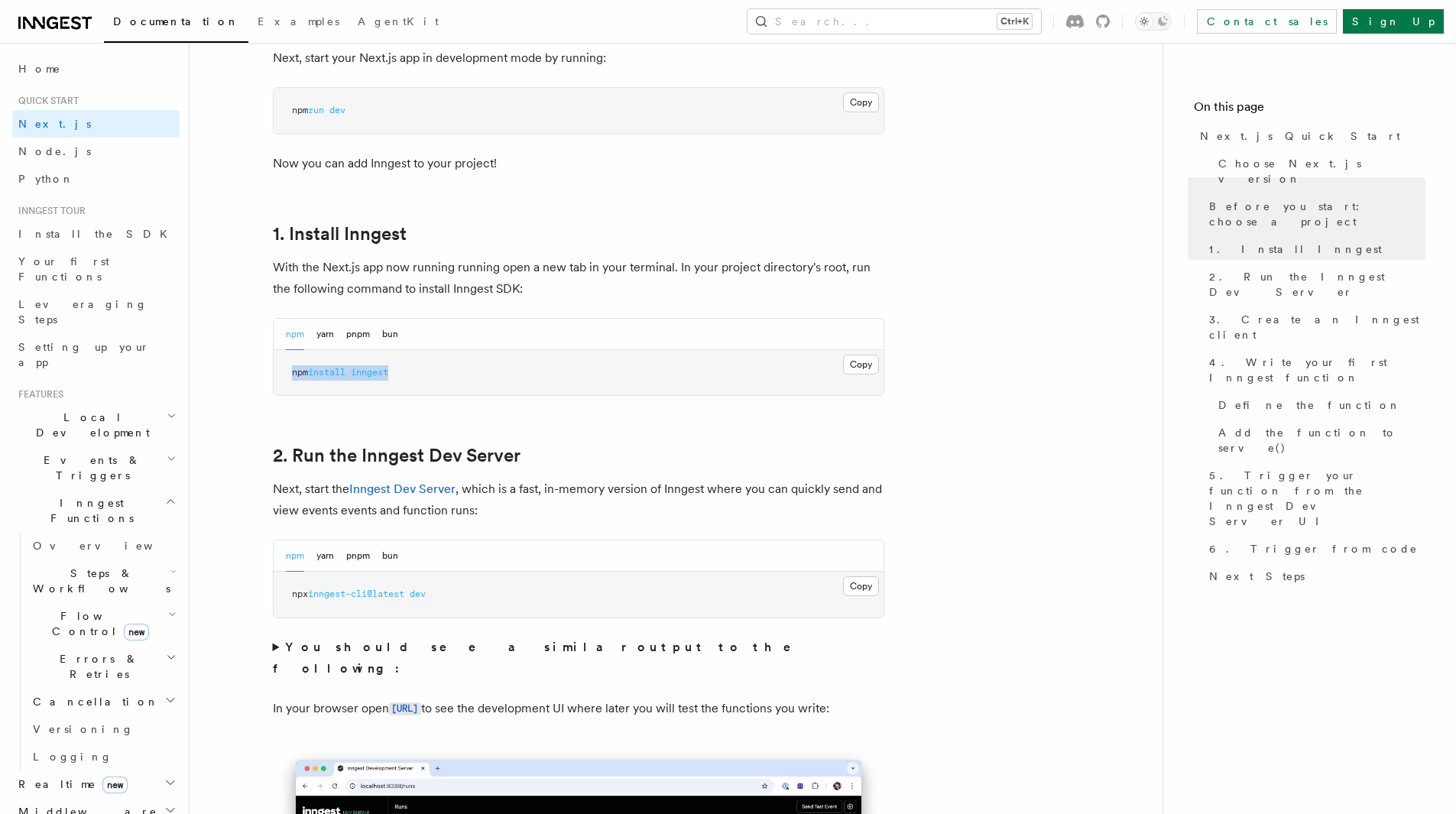
scroll to position [764, 0]
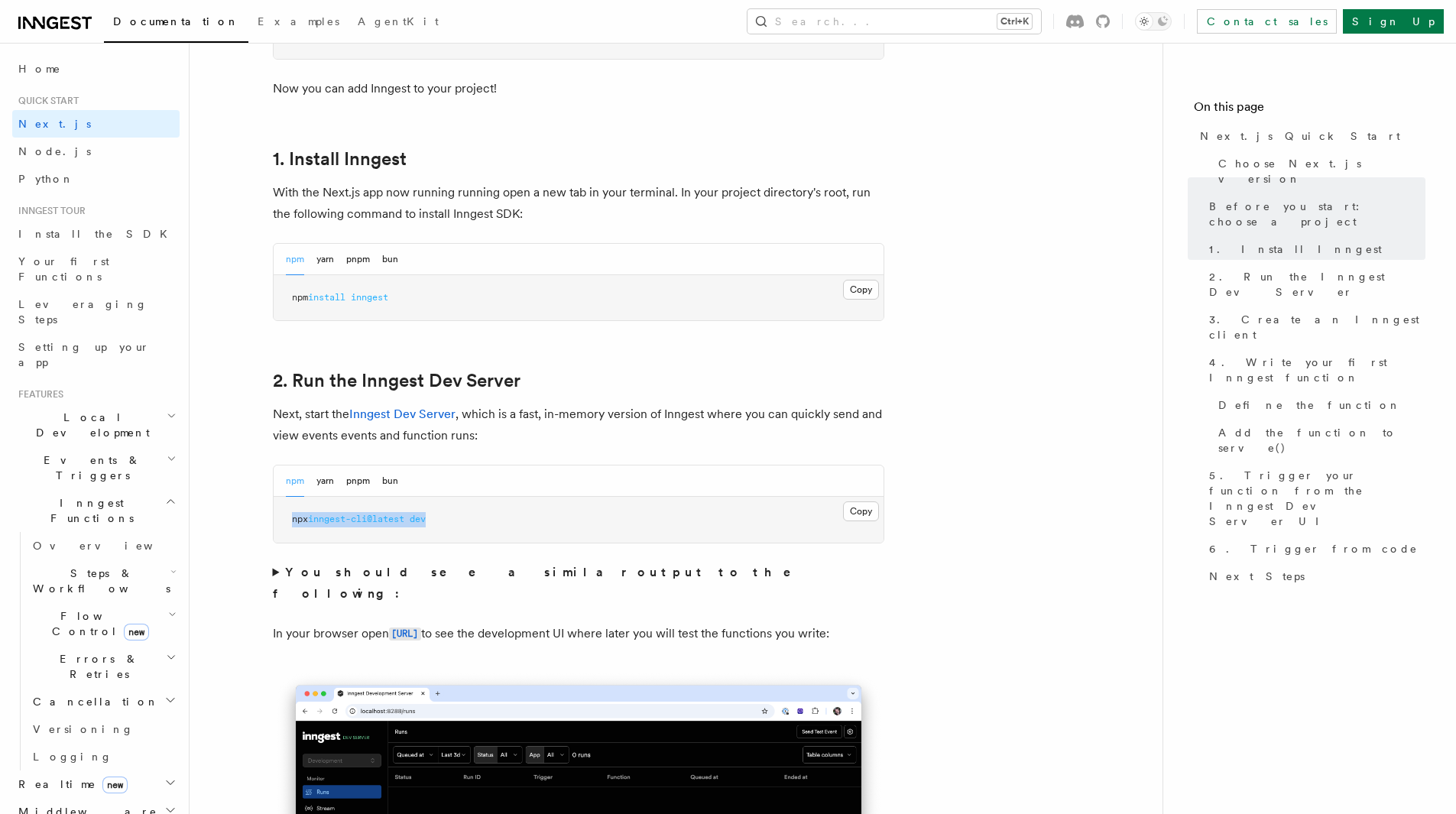
drag, startPoint x: 438, startPoint y: 516, endPoint x: 288, endPoint y: 517, distance: 150.0
click at [288, 517] on pre "npx inngest-cli@latest dev" at bounding box center [579, 519] width 610 height 46
copy span "npx inngest-cli@latest dev"
click at [368, 488] on button "pnpm" at bounding box center [358, 480] width 23 height 31
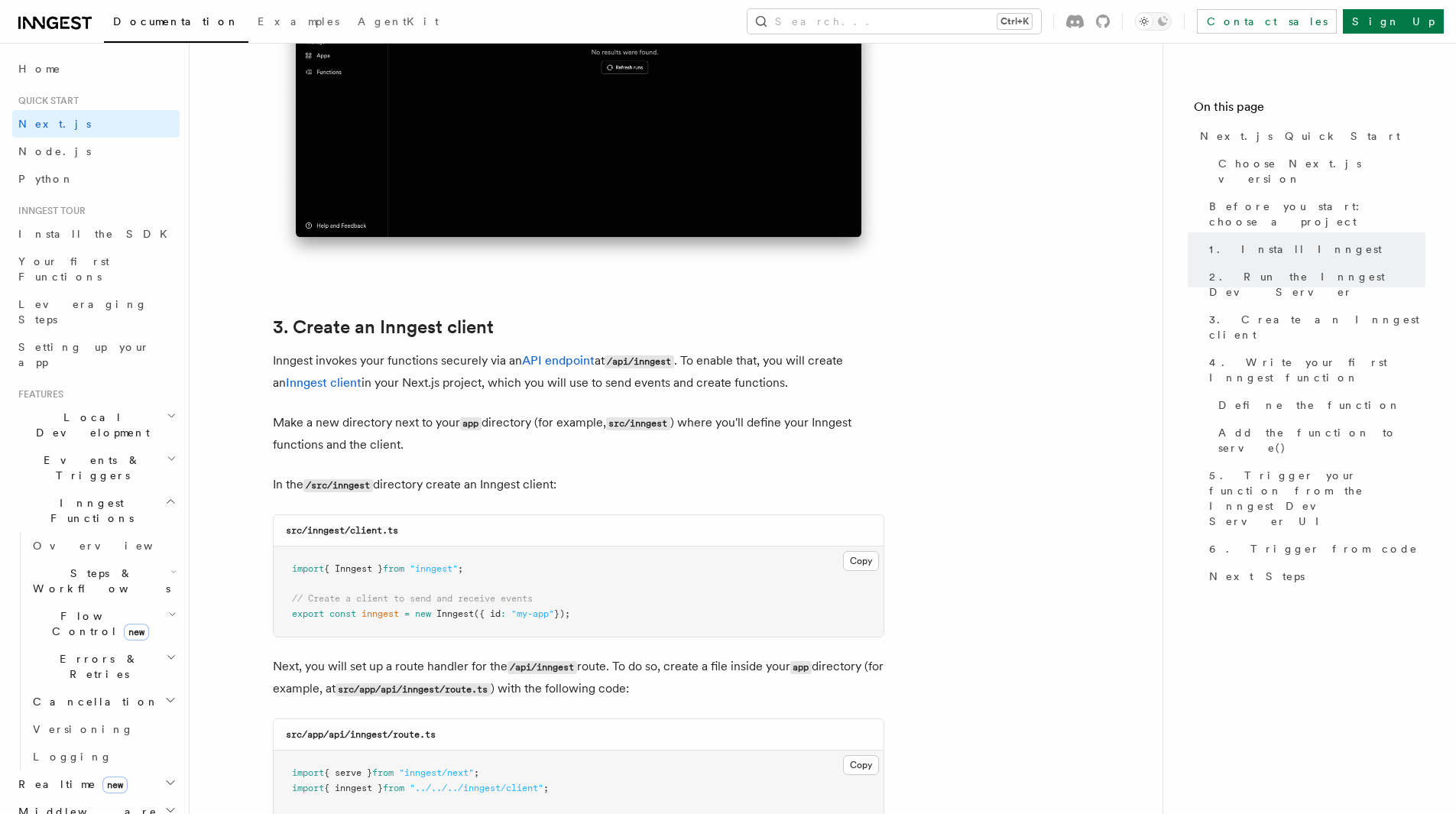
scroll to position [1605, 0]
